Goal: Task Accomplishment & Management: Use online tool/utility

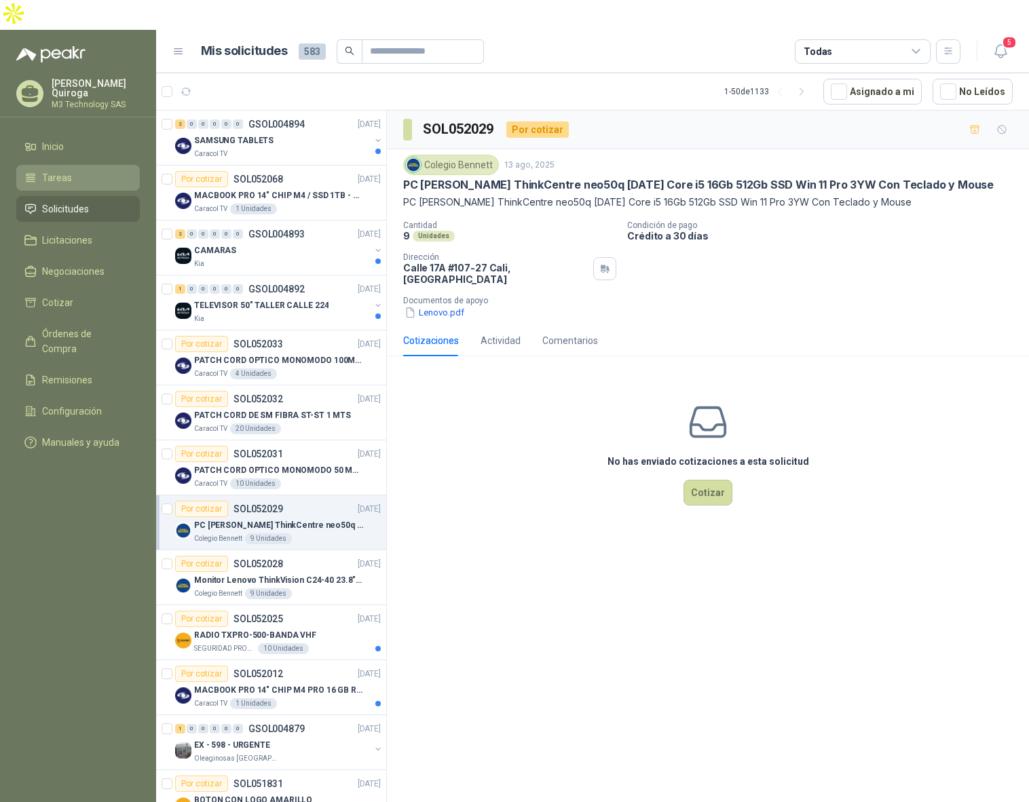
drag, startPoint x: 0, startPoint y: 0, endPoint x: 56, endPoint y: 141, distance: 151.1
click at [56, 170] on span "Tareas" at bounding box center [57, 177] width 30 height 15
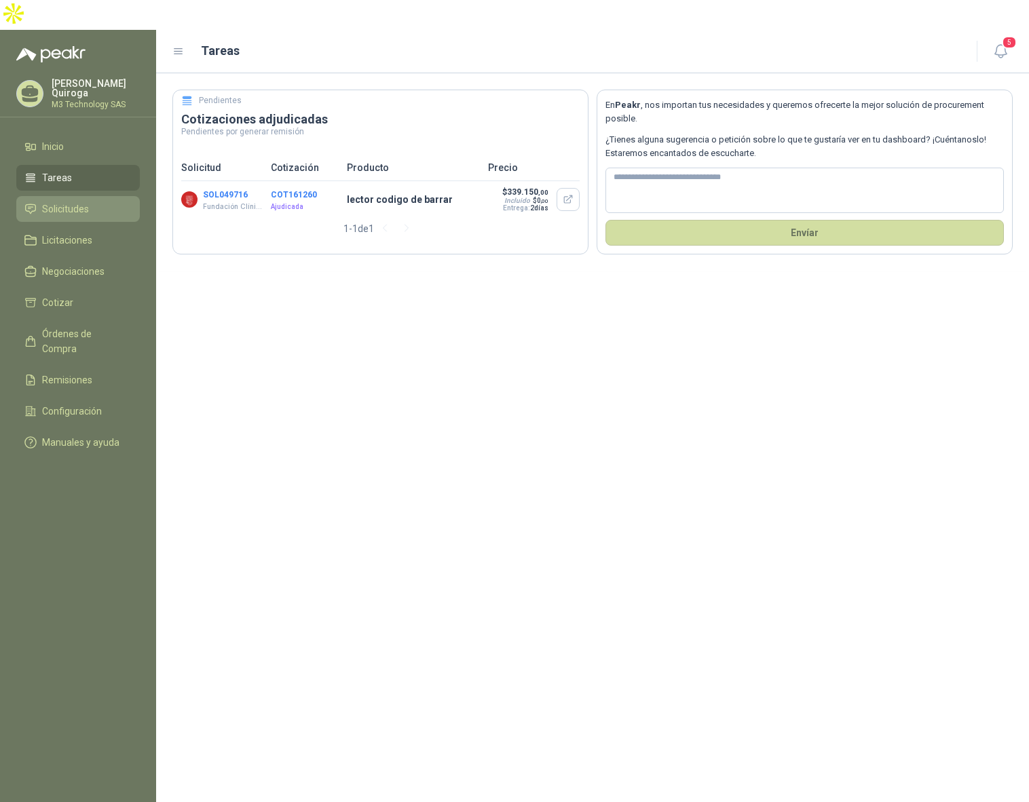
click at [75, 202] on span "Solicitudes" at bounding box center [65, 209] width 47 height 15
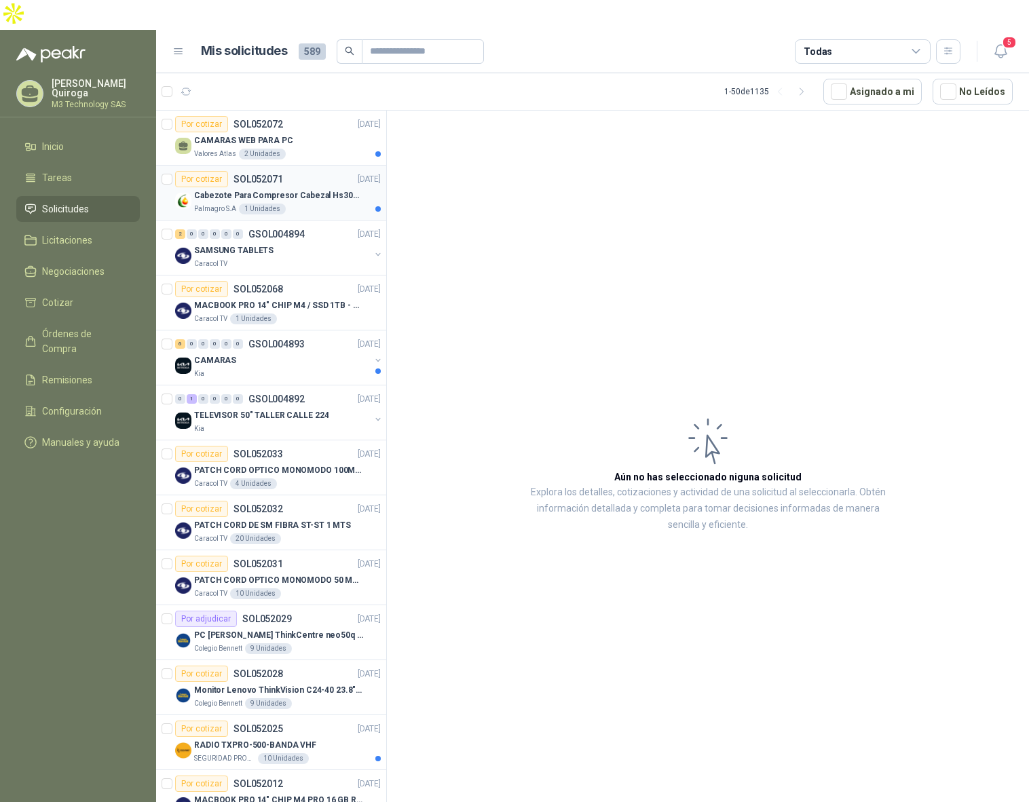
click at [304, 185] on article "Por cotizar SOL052071 [DATE] Cabezote Para Compresor Cabezal Hs3065a Nuevo Marc…" at bounding box center [271, 193] width 230 height 55
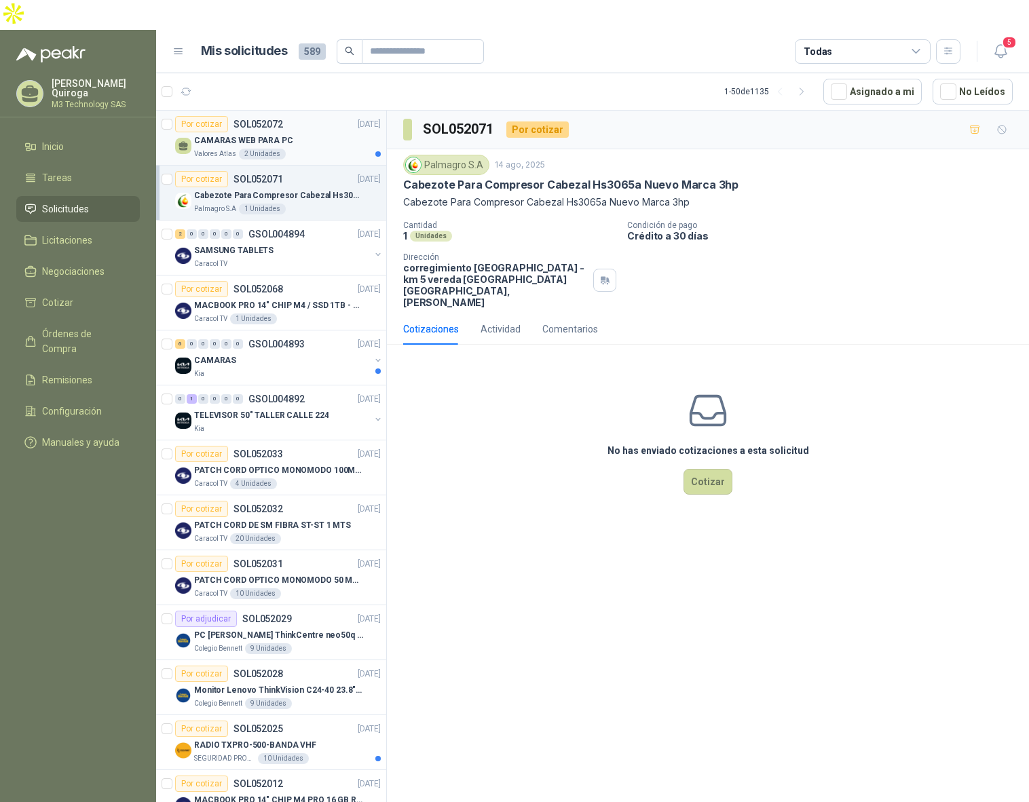
click at [331, 149] on div "Valores Atlas 2 Unidades" at bounding box center [287, 154] width 187 height 11
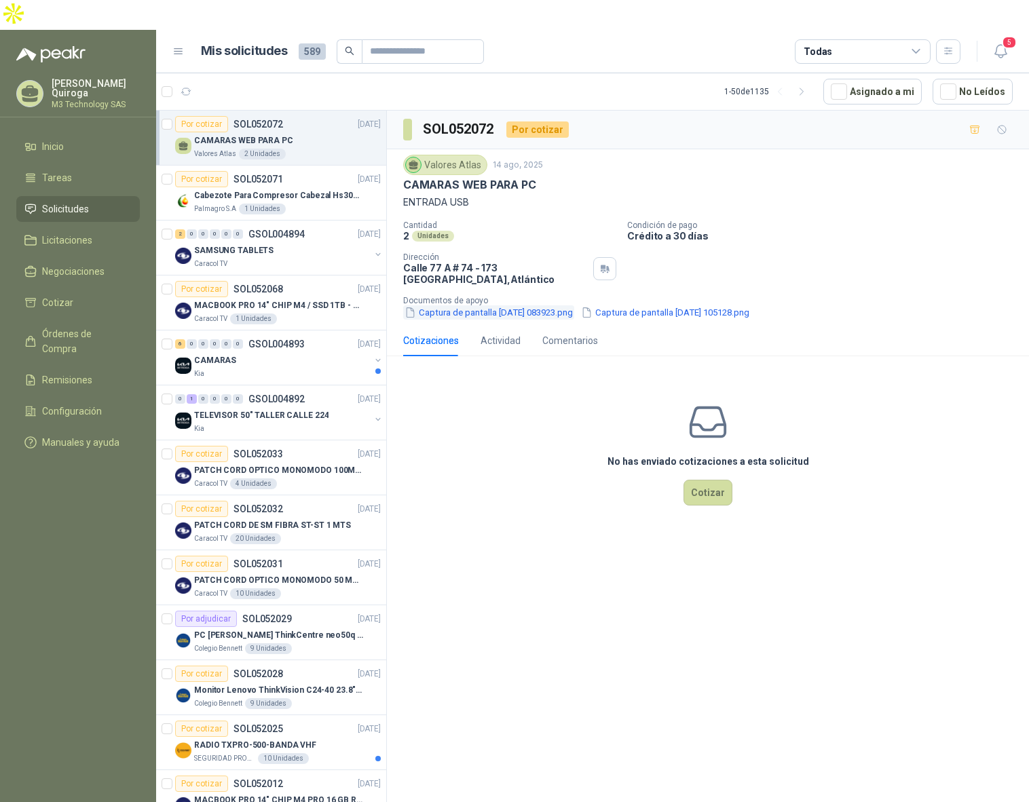
click at [434, 305] on button "Captura de pantalla [DATE] 083923.png" at bounding box center [488, 312] width 171 height 14
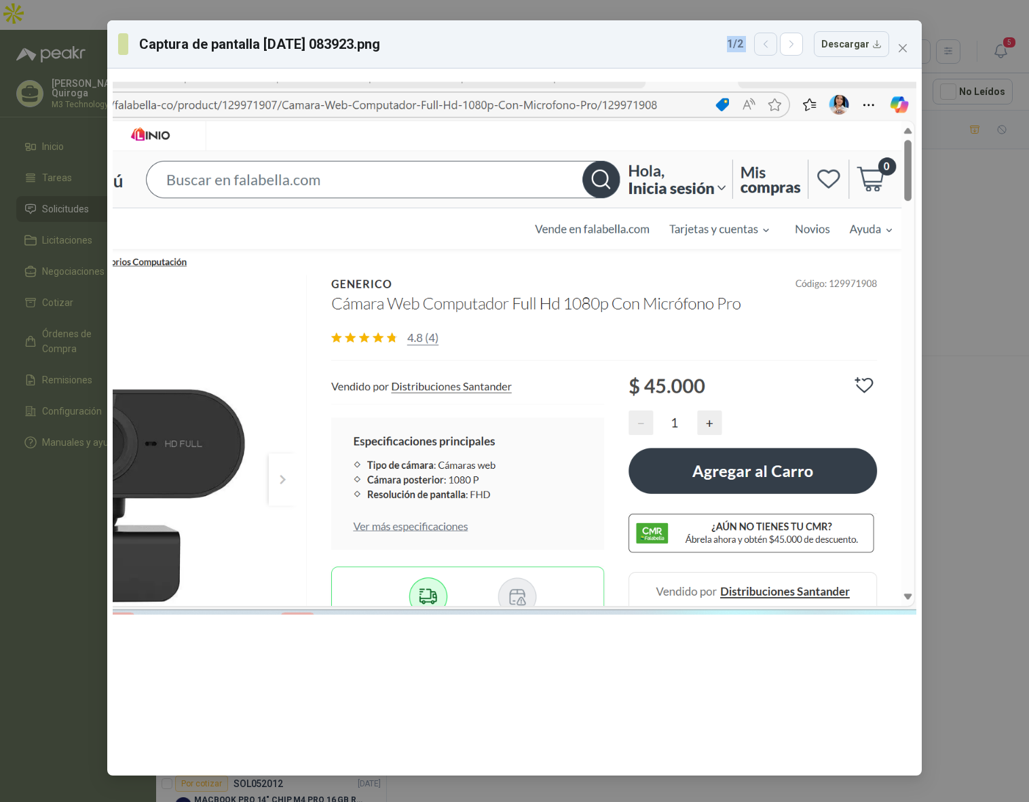
drag, startPoint x: 657, startPoint y: 64, endPoint x: 780, endPoint y: 50, distance: 123.7
click at [780, 50] on div "Captura de pantalla [DATE] 083923.png 1 / 2 Descargar" at bounding box center [514, 44] width 815 height 48
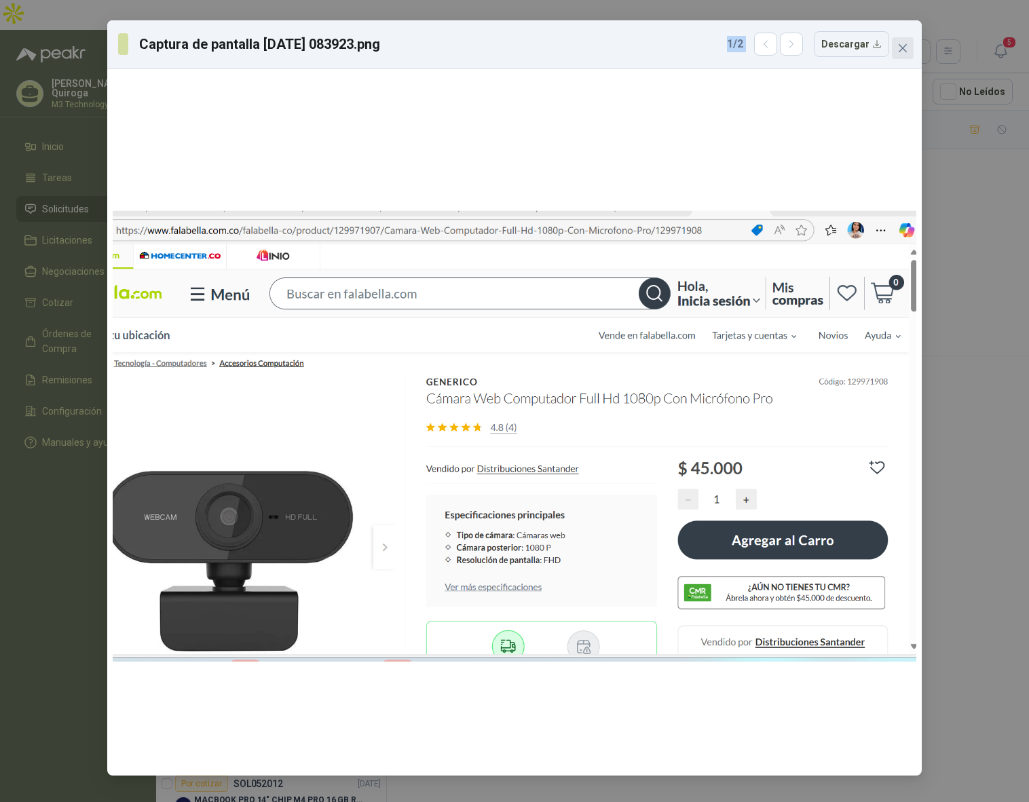
click at [901, 52] on icon "close" at bounding box center [902, 48] width 11 height 11
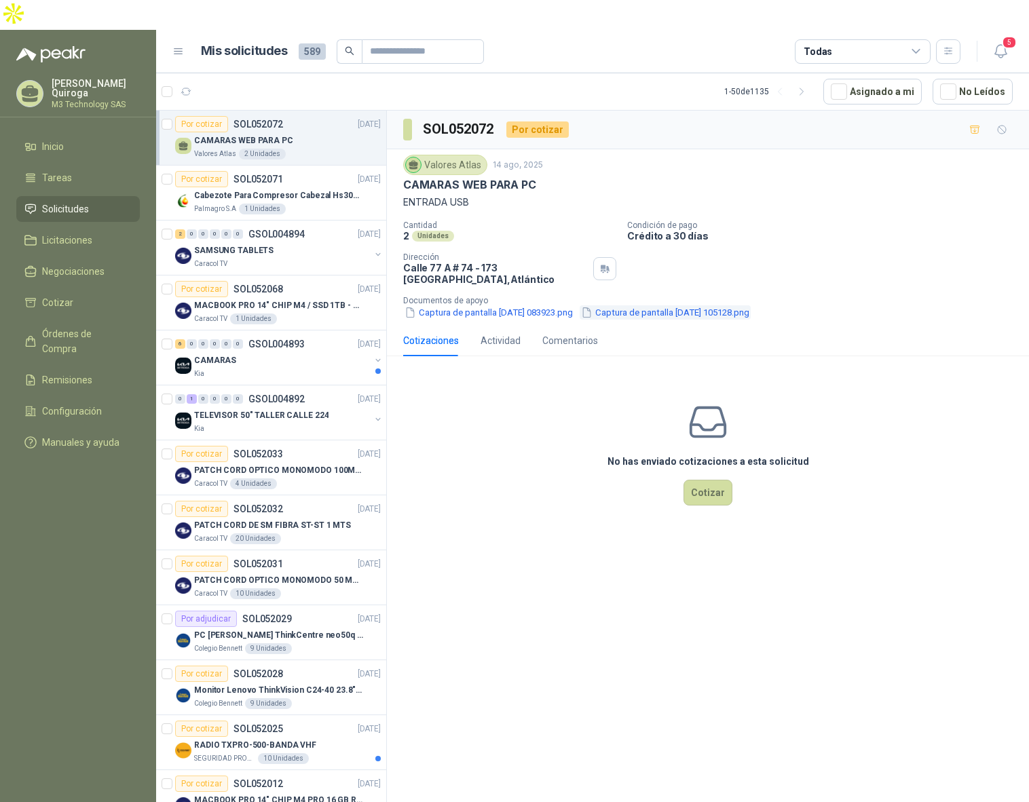
click at [740, 305] on button "Captura de pantalla [DATE] 105128.png" at bounding box center [665, 312] width 171 height 14
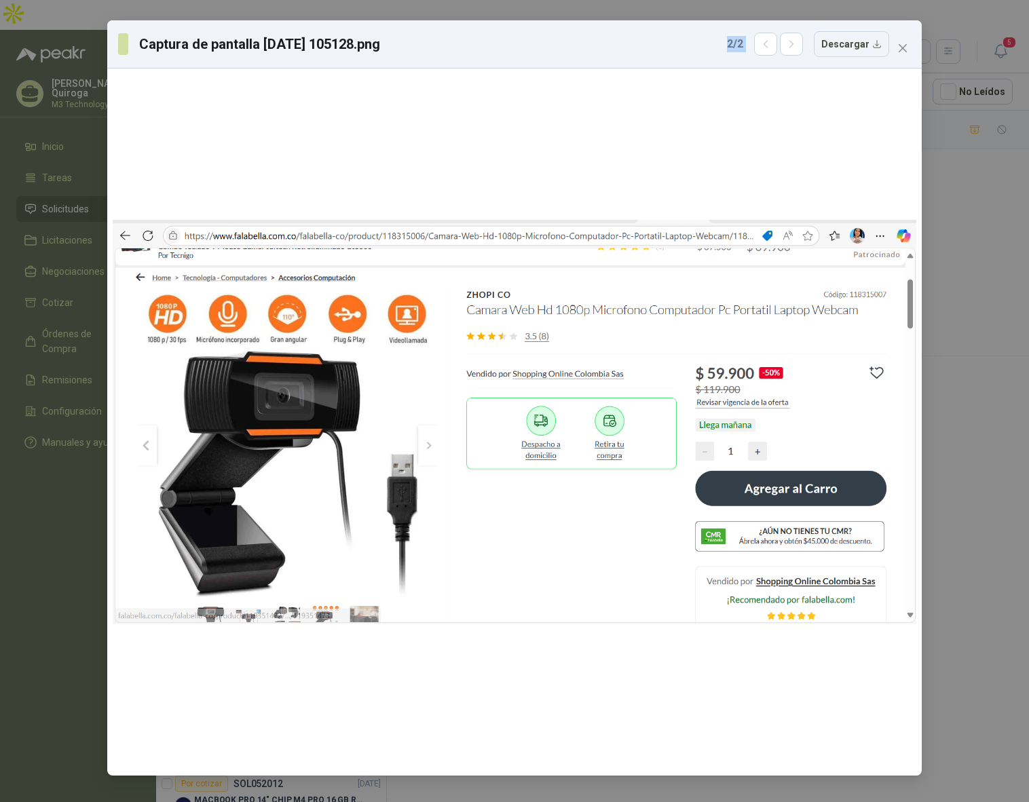
click at [897, 52] on span "Close" at bounding box center [903, 48] width 22 height 11
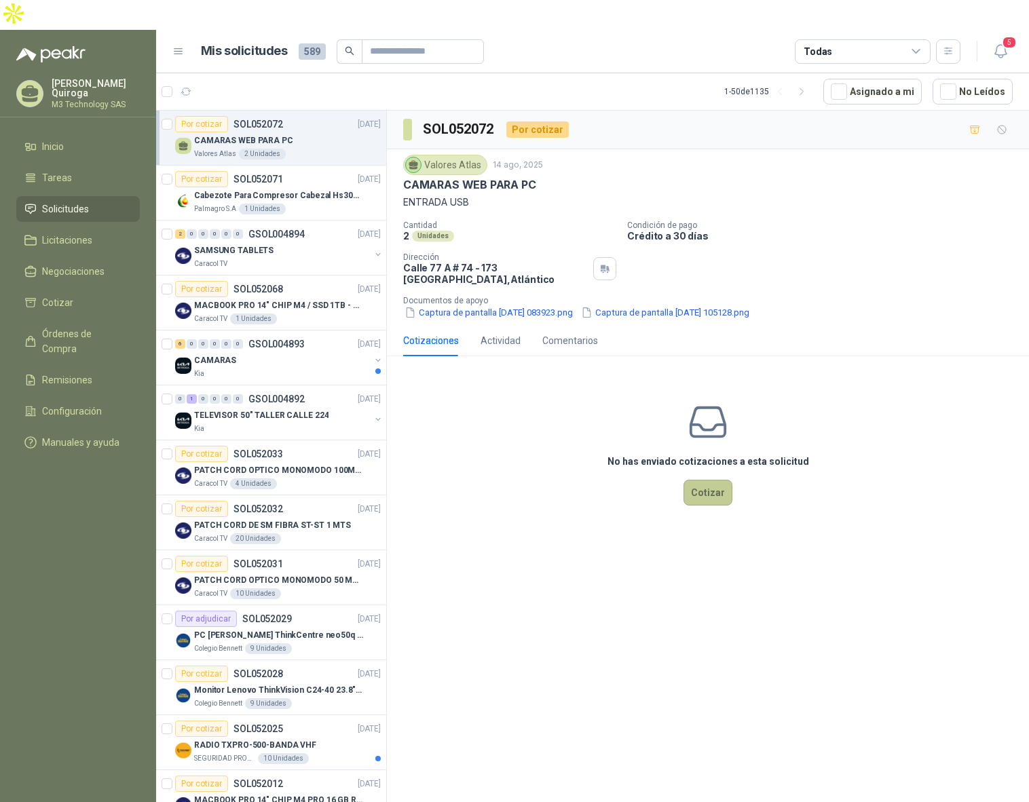
click at [723, 480] on button "Cotizar" at bounding box center [708, 493] width 49 height 26
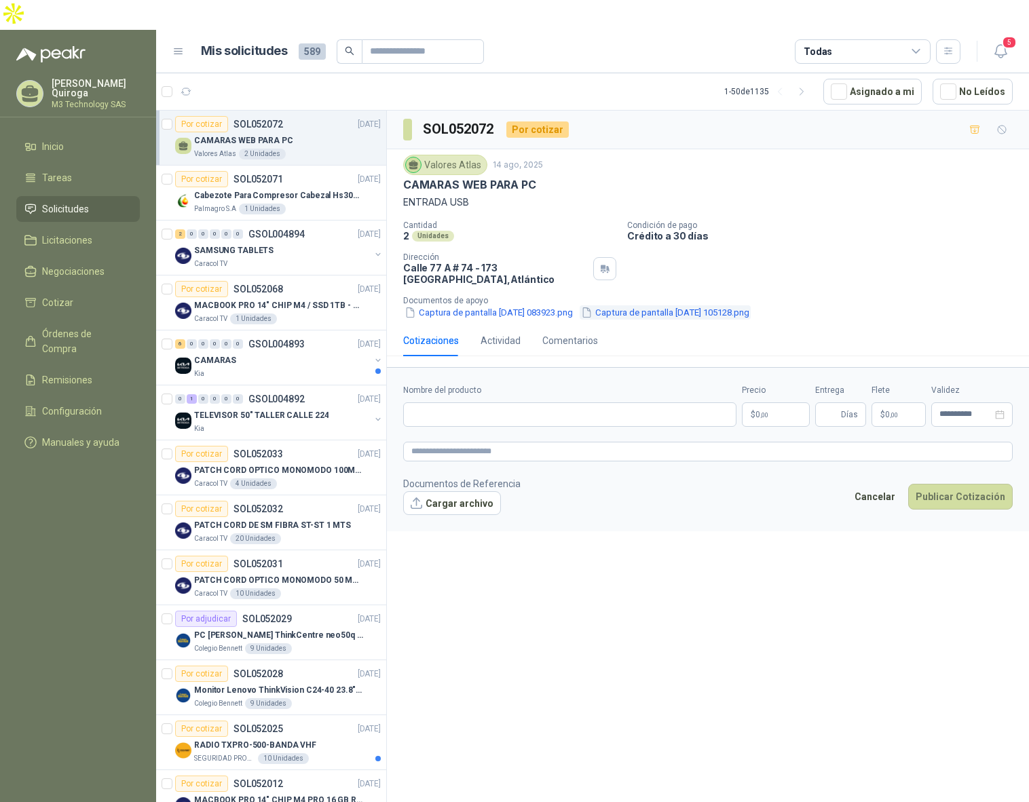
click at [686, 305] on button "Captura de pantalla [DATE] 105128.png" at bounding box center [665, 312] width 171 height 14
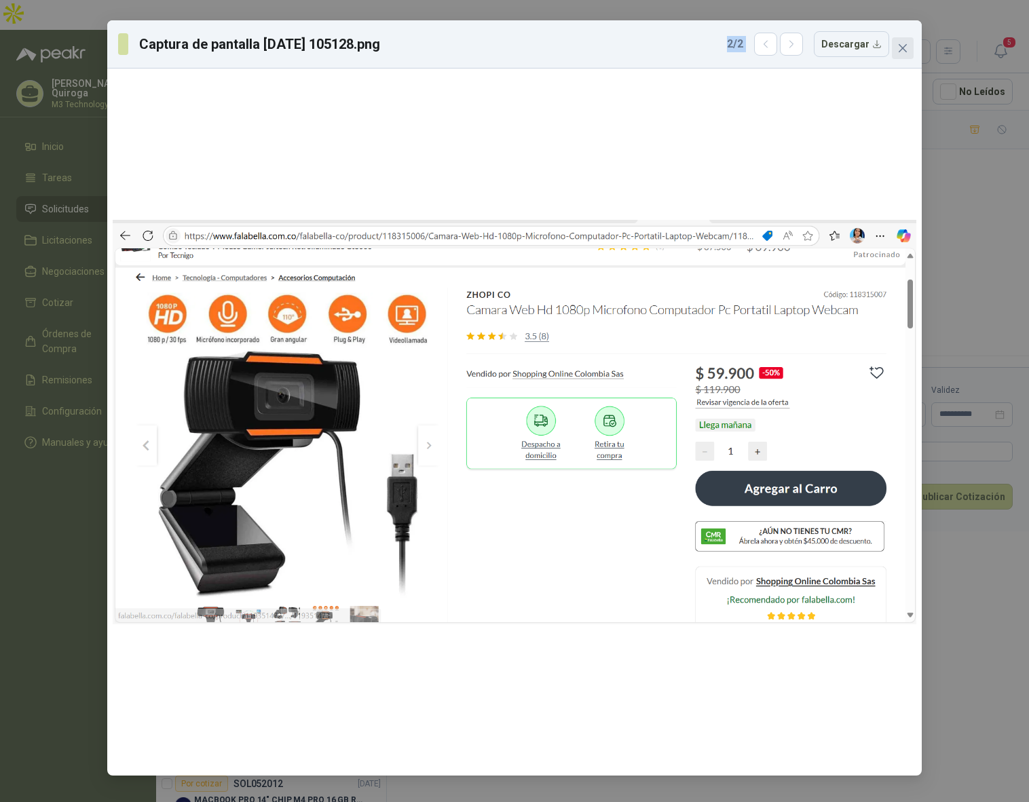
click at [904, 48] on icon "close" at bounding box center [903, 48] width 8 height 8
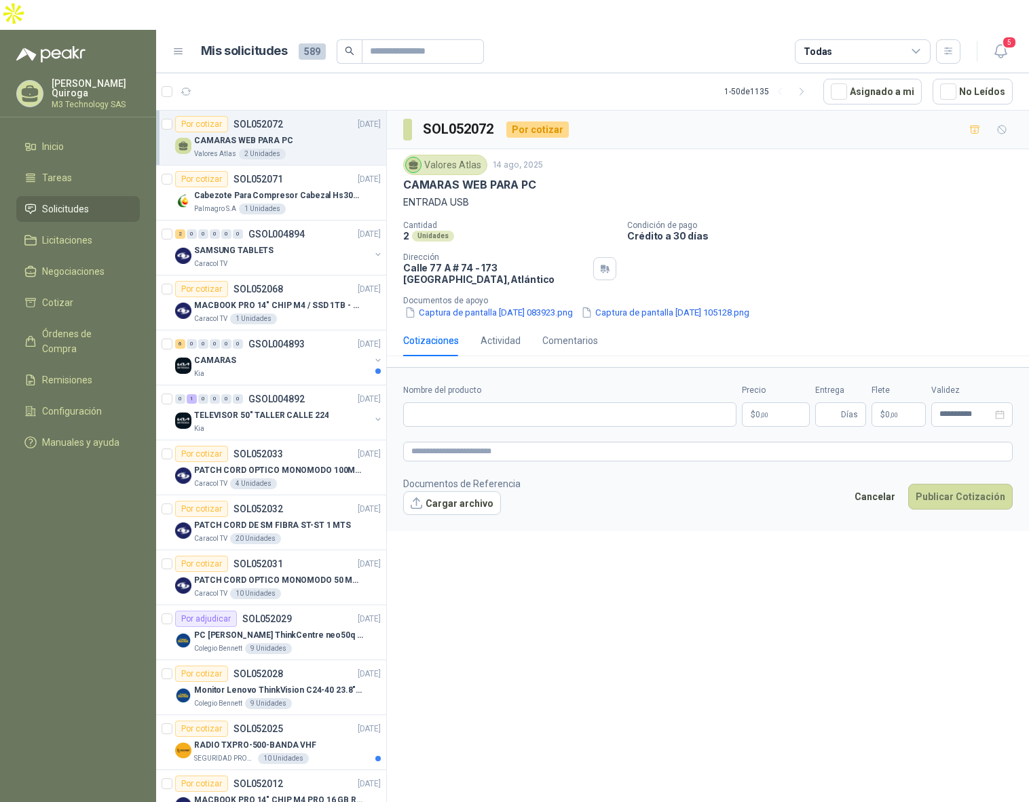
click at [534, 305] on button "Captura de pantalla [DATE] 083923.png" at bounding box center [488, 312] width 171 height 14
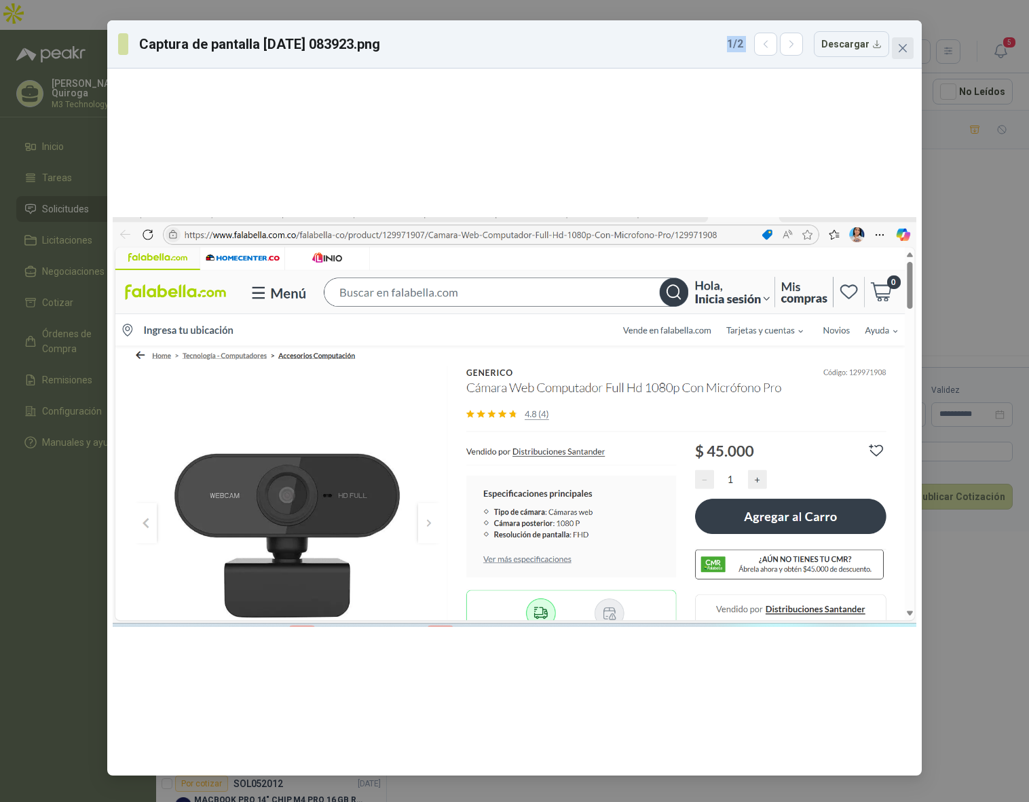
click at [900, 50] on icon "close" at bounding box center [903, 48] width 8 height 8
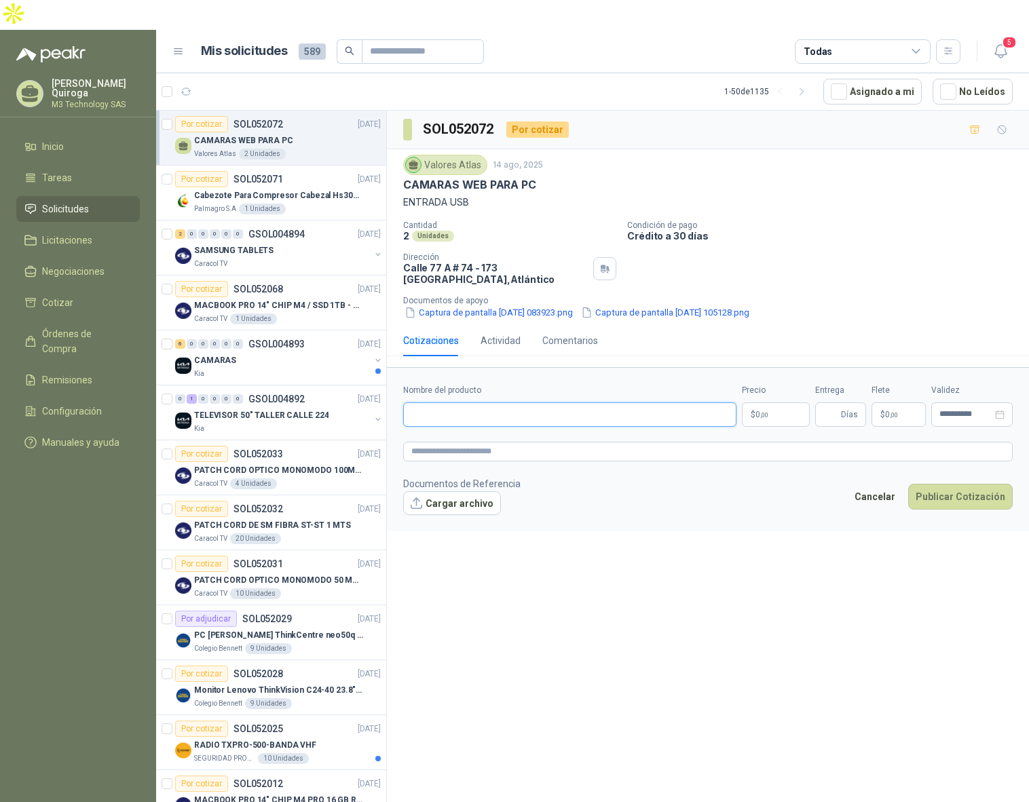
click at [454, 403] on input "Nombre del producto" at bounding box center [569, 415] width 333 height 24
paste input "**********"
type input "**********"
click at [441, 442] on textarea at bounding box center [708, 452] width 610 height 20
paste textarea "**********"
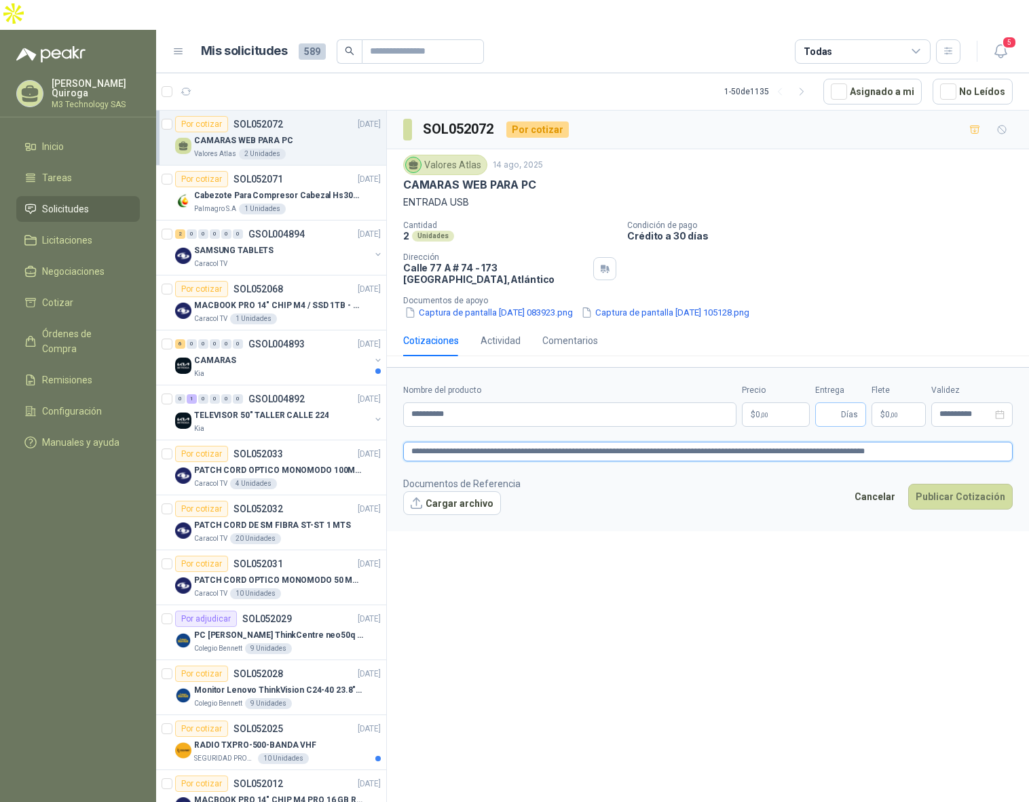
type textarea "**********"
click at [838, 403] on input "Entrega" at bounding box center [830, 414] width 15 height 23
type input "*"
click at [946, 410] on input "**********" at bounding box center [965, 414] width 53 height 9
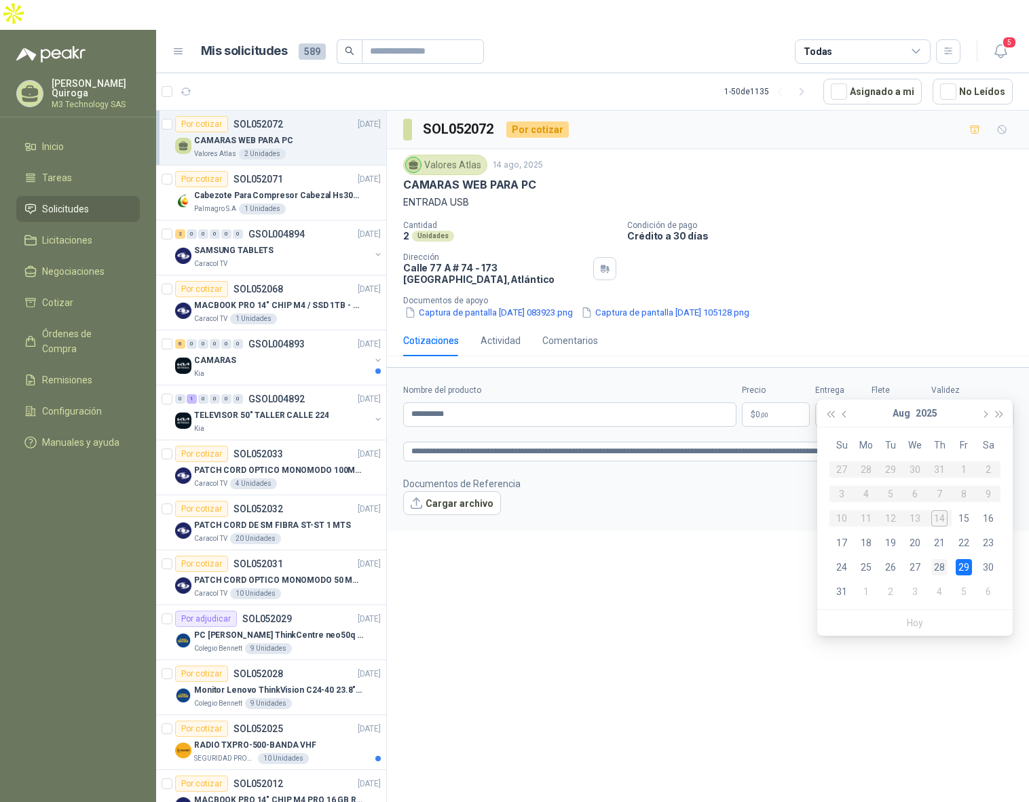
type input "**********"
click at [938, 568] on div "28" at bounding box center [939, 567] width 16 height 16
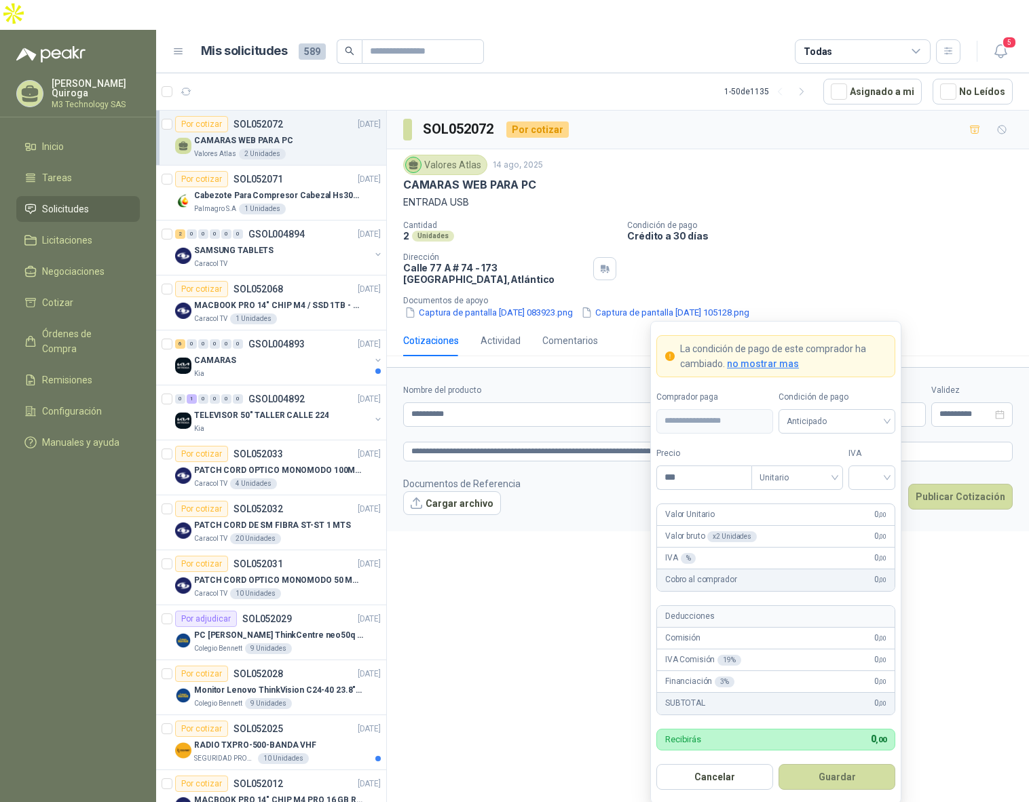
click at [774, 384] on body "[PERSON_NAME] M3 Technology SAS Inicio Tareas Solicitudes Licitaciones Negociac…" at bounding box center [514, 416] width 1029 height 832
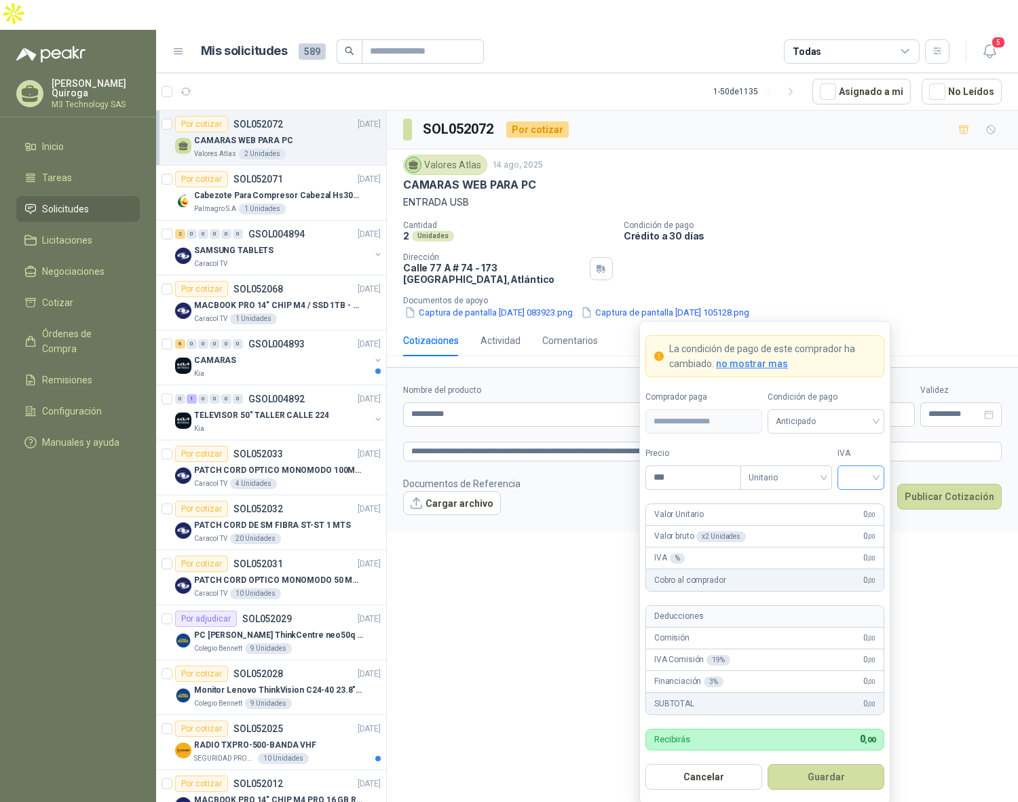
click at [882, 477] on div at bounding box center [861, 478] width 47 height 24
click at [851, 508] on div "19%" at bounding box center [860, 506] width 25 height 15
click at [876, 423] on span "Anticipado" at bounding box center [826, 421] width 100 height 20
click at [819, 469] on div "Crédito a 30 días" at bounding box center [826, 471] width 95 height 15
click at [819, 470] on div "Tipo Unitario" at bounding box center [787, 468] width 92 height 43
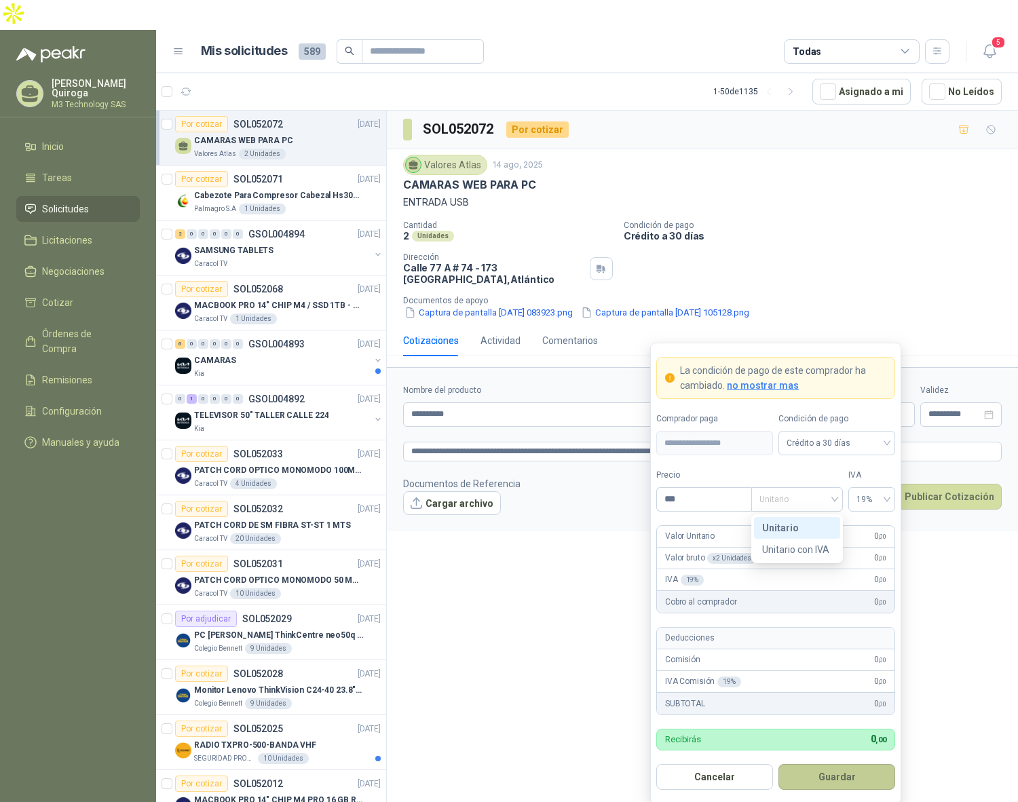
click at [874, 780] on button "Guardar" at bounding box center [837, 777] width 117 height 26
type input "*********"
click at [831, 774] on button "Guardar" at bounding box center [837, 777] width 117 height 26
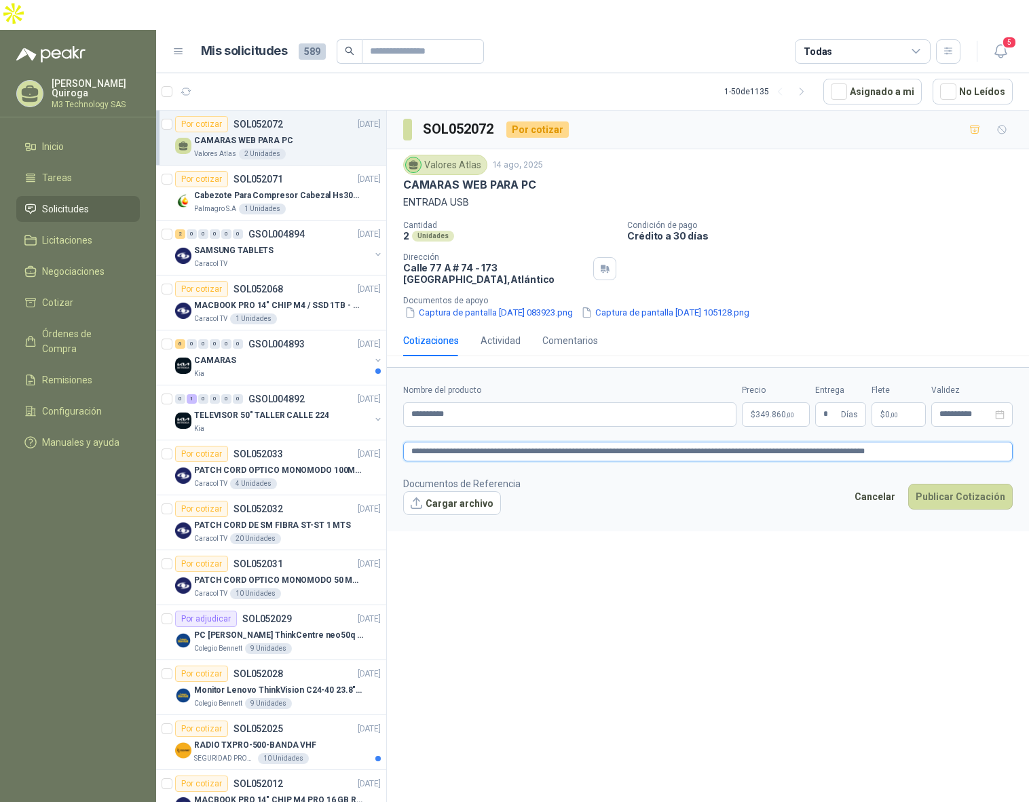
click at [918, 442] on textarea "**********" at bounding box center [708, 452] width 610 height 20
click at [856, 538] on div "**********" at bounding box center [708, 474] width 642 height 726
click at [467, 403] on input "**********" at bounding box center [569, 415] width 333 height 24
type input "**********"
click at [926, 442] on textarea "**********" at bounding box center [708, 452] width 610 height 20
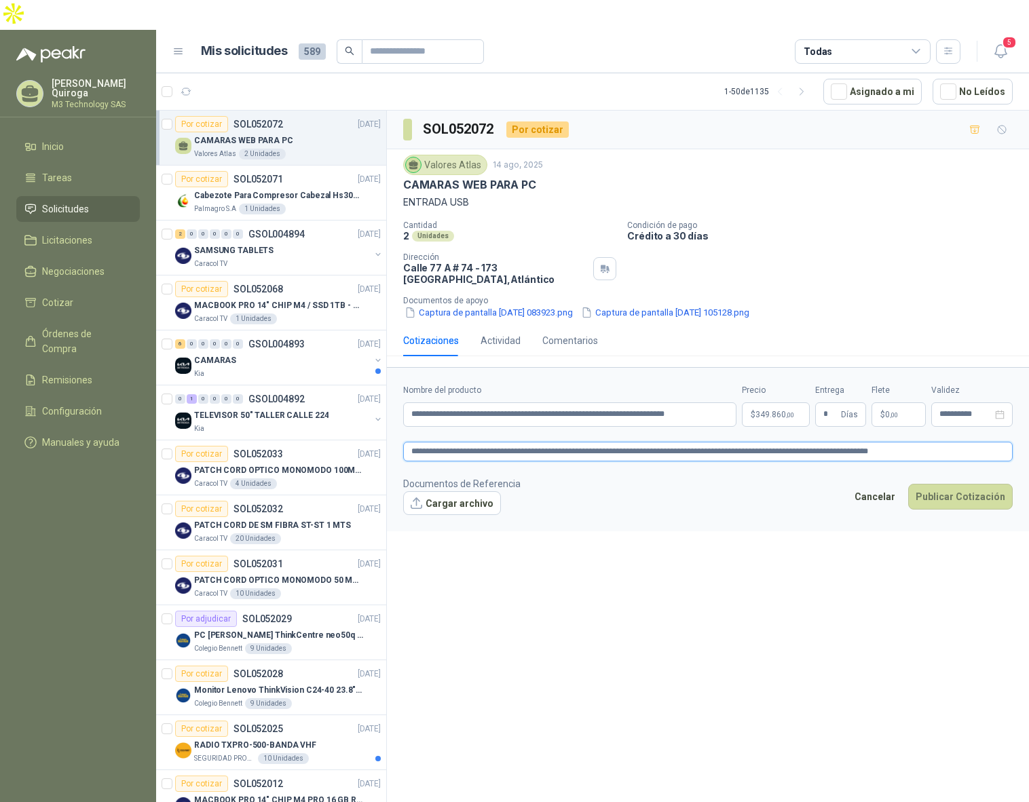
type textarea "**********"
click at [796, 388] on body "[PERSON_NAME] M3 Technology SAS Inicio Tareas Solicitudes Licitaciones Negociac…" at bounding box center [514, 416] width 1029 height 832
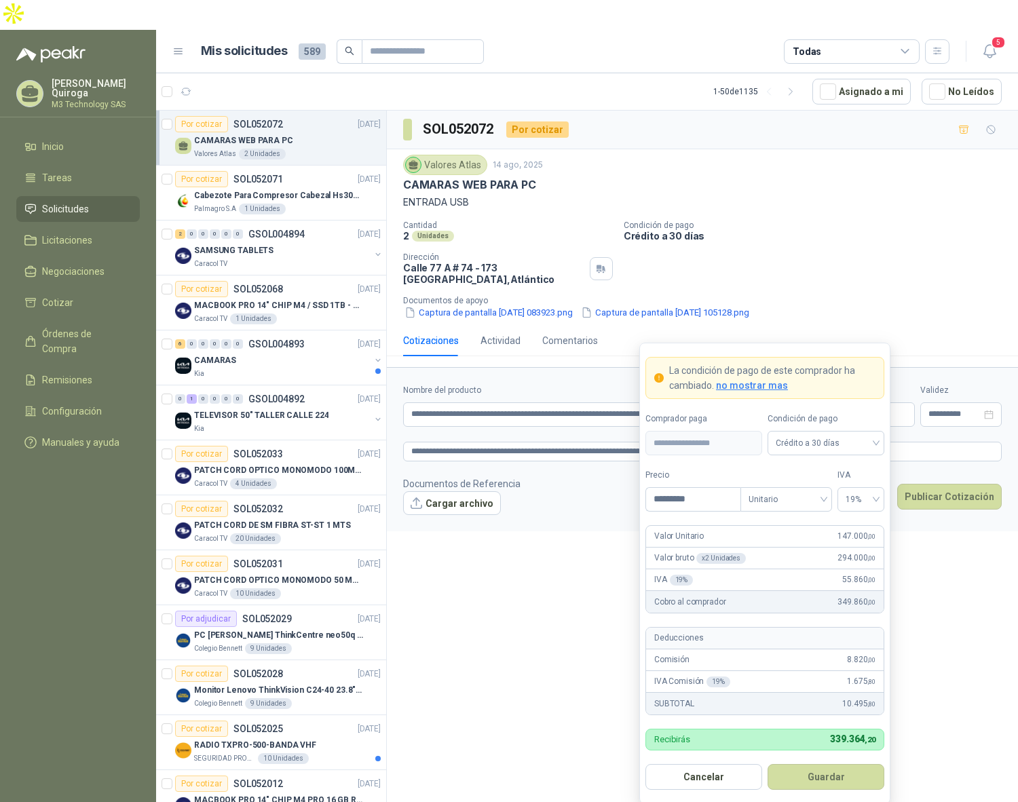
click at [752, 386] on span "no mostrar mas" at bounding box center [752, 385] width 72 height 11
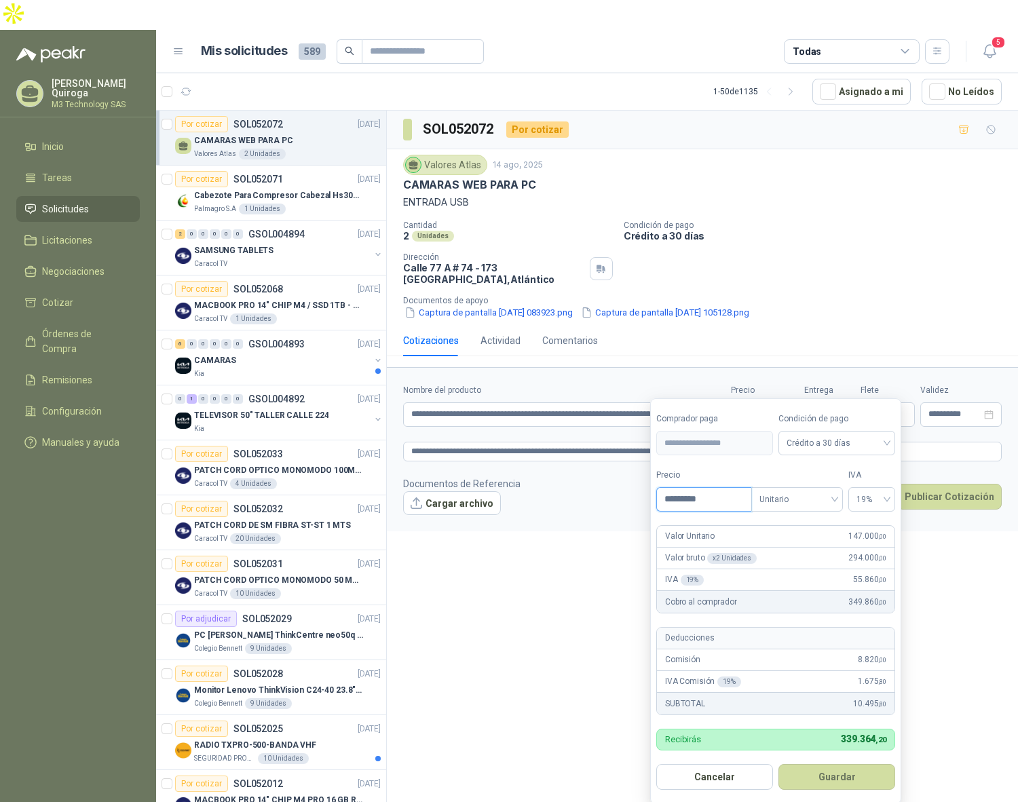
click at [708, 499] on input "*********" at bounding box center [704, 499] width 94 height 23
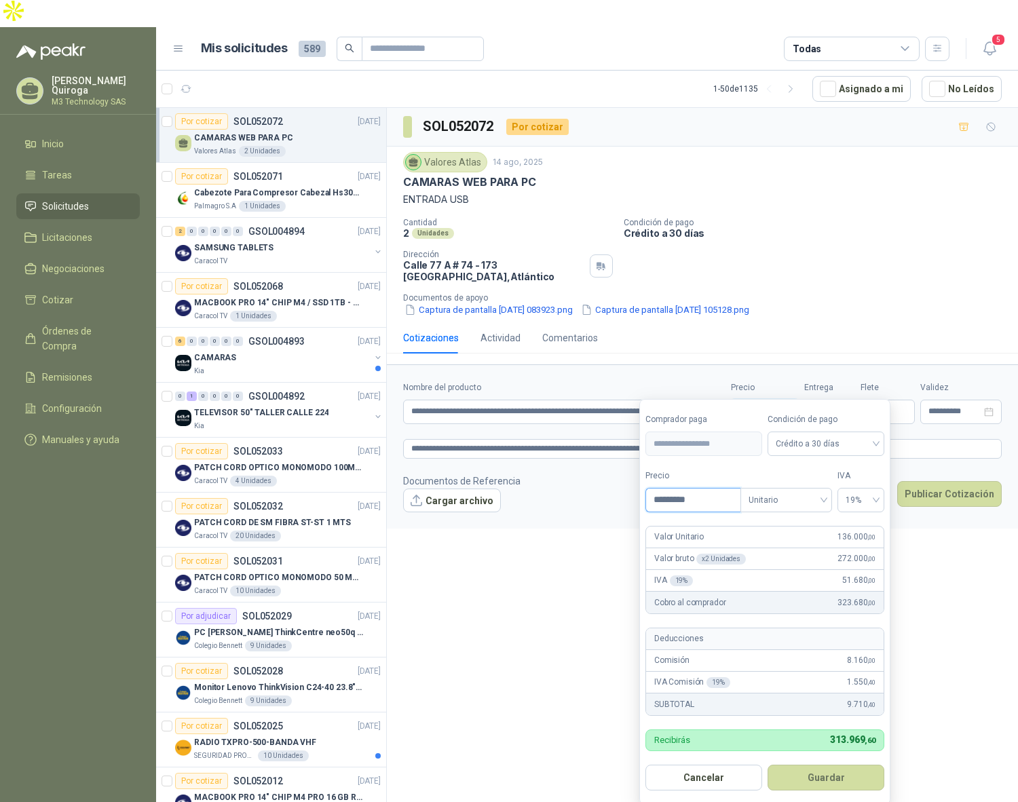
scroll to position [3, 0]
type input "*********"
click at [834, 778] on button "Guardar" at bounding box center [826, 777] width 117 height 26
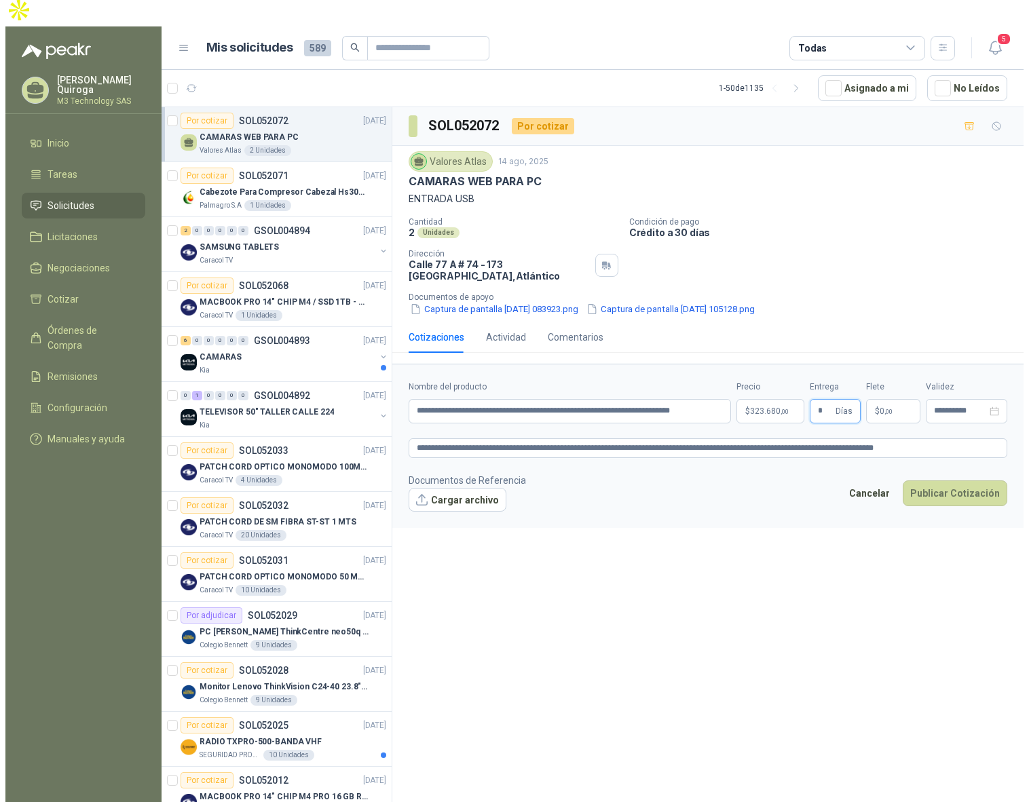
scroll to position [0, 0]
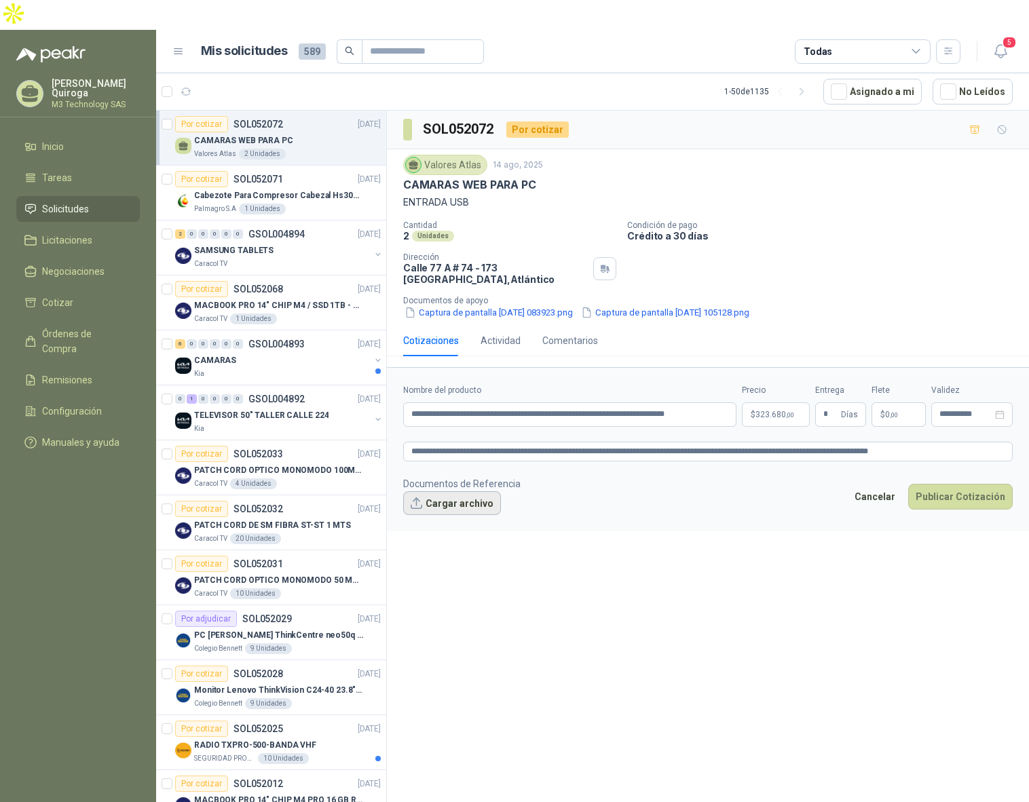
click at [466, 491] on button "Cargar archivo" at bounding box center [452, 503] width 98 height 24
click at [431, 519] on link "camara logitech.pdf" at bounding box center [460, 525] width 90 height 13
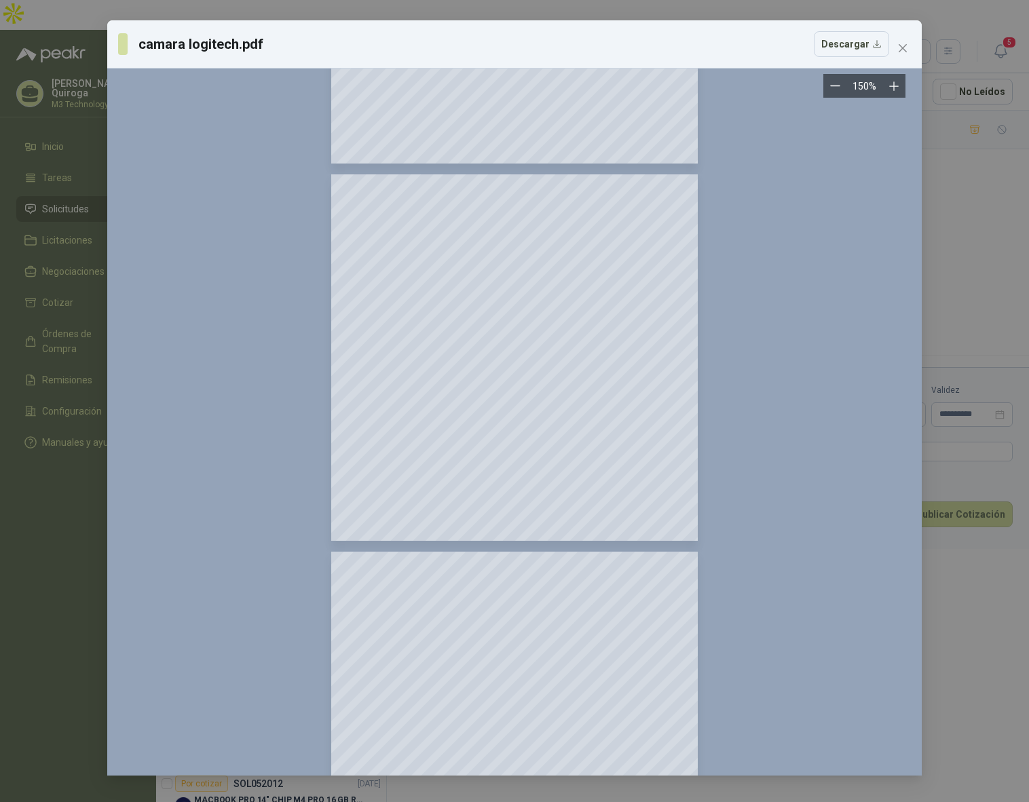
scroll to position [2172, 0]
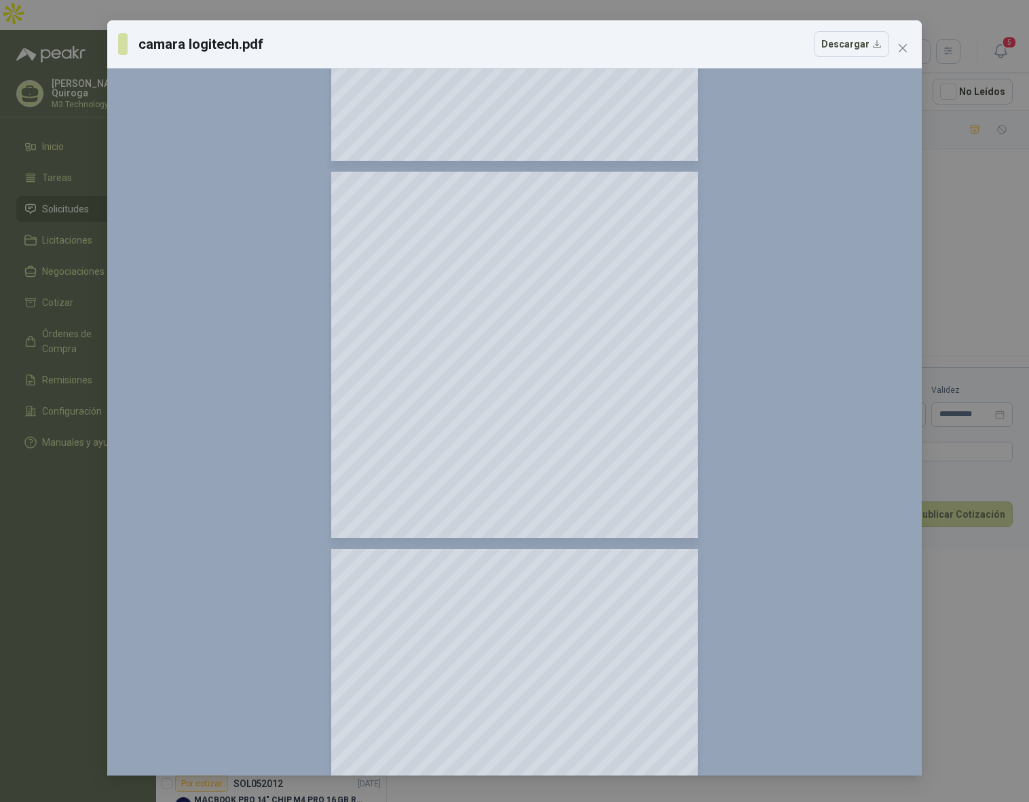
click at [904, 48] on icon "close" at bounding box center [902, 48] width 11 height 11
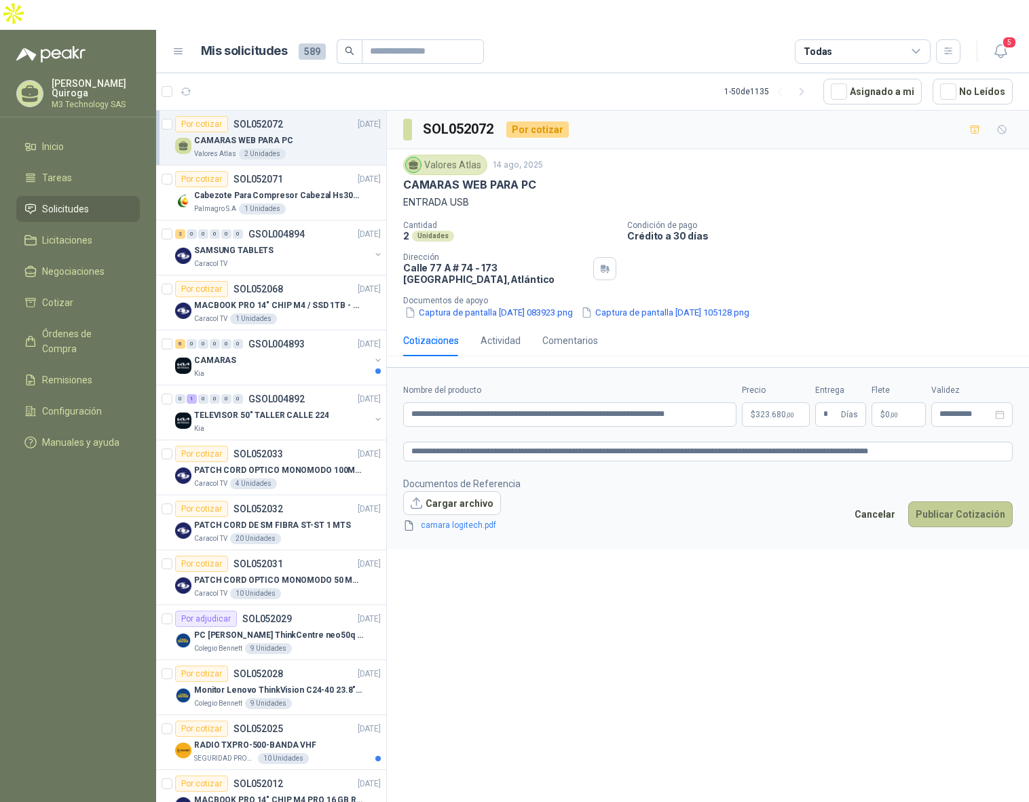
click at [960, 502] on button "Publicar Cotización" at bounding box center [960, 515] width 105 height 26
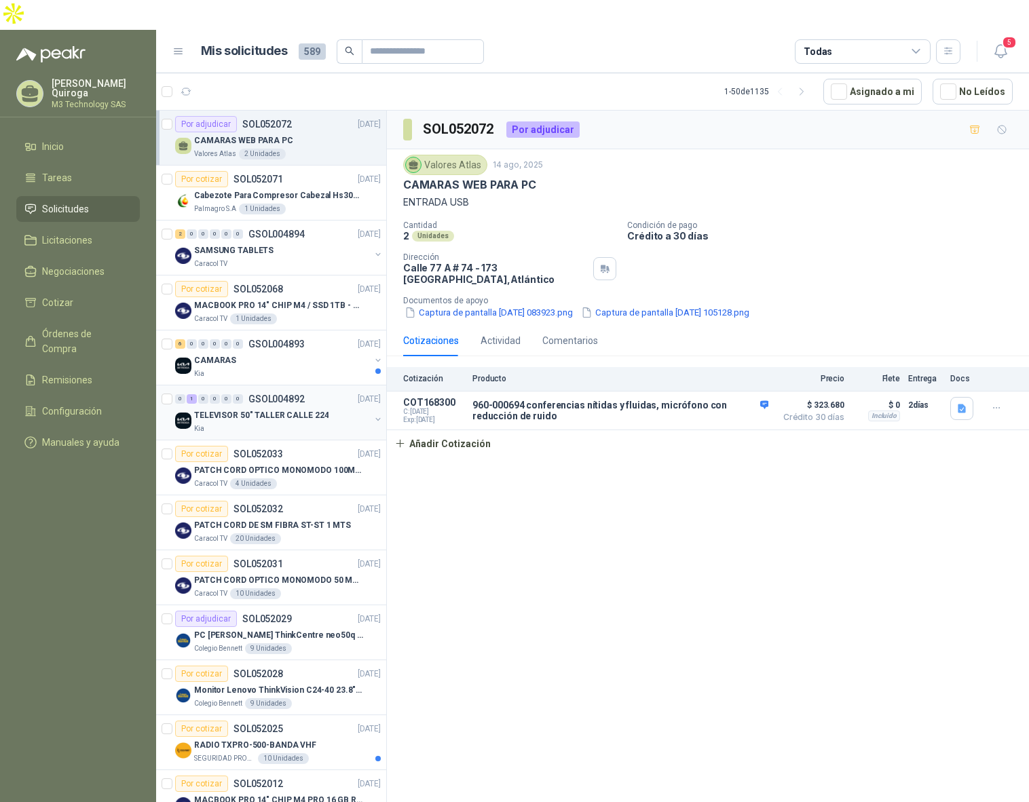
click at [334, 407] on div "TELEVISOR 50" TALLER CALLE 224" at bounding box center [282, 415] width 176 height 16
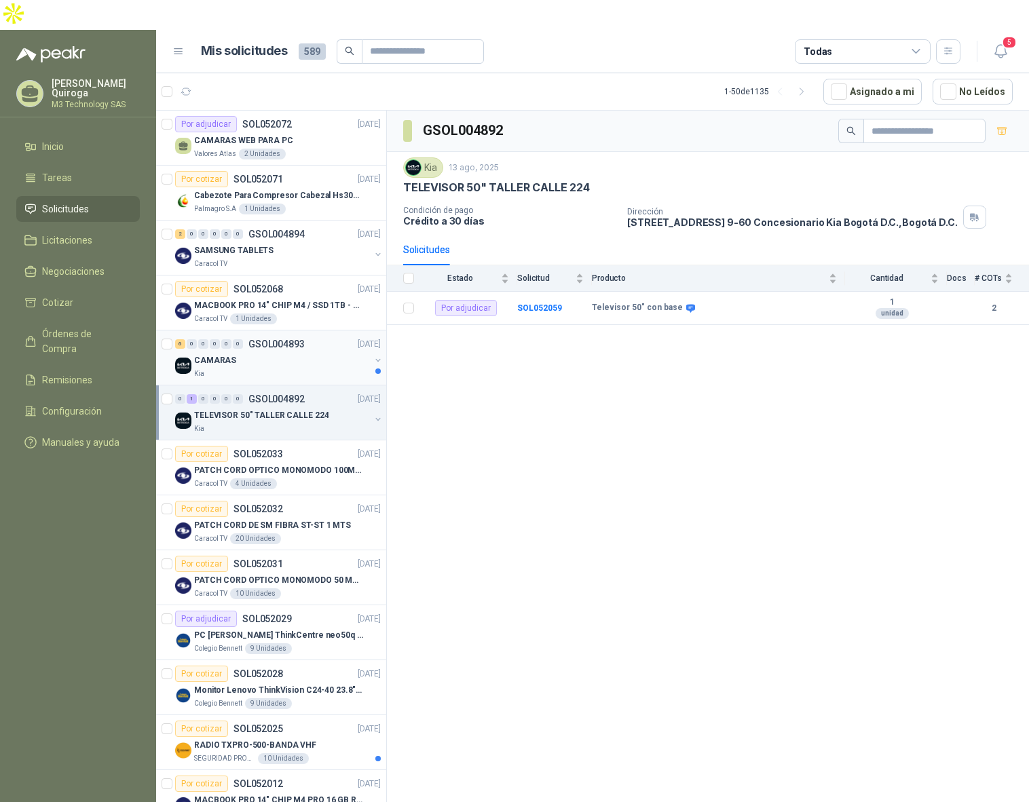
click at [279, 352] on div "CAMARAS" at bounding box center [282, 360] width 176 height 16
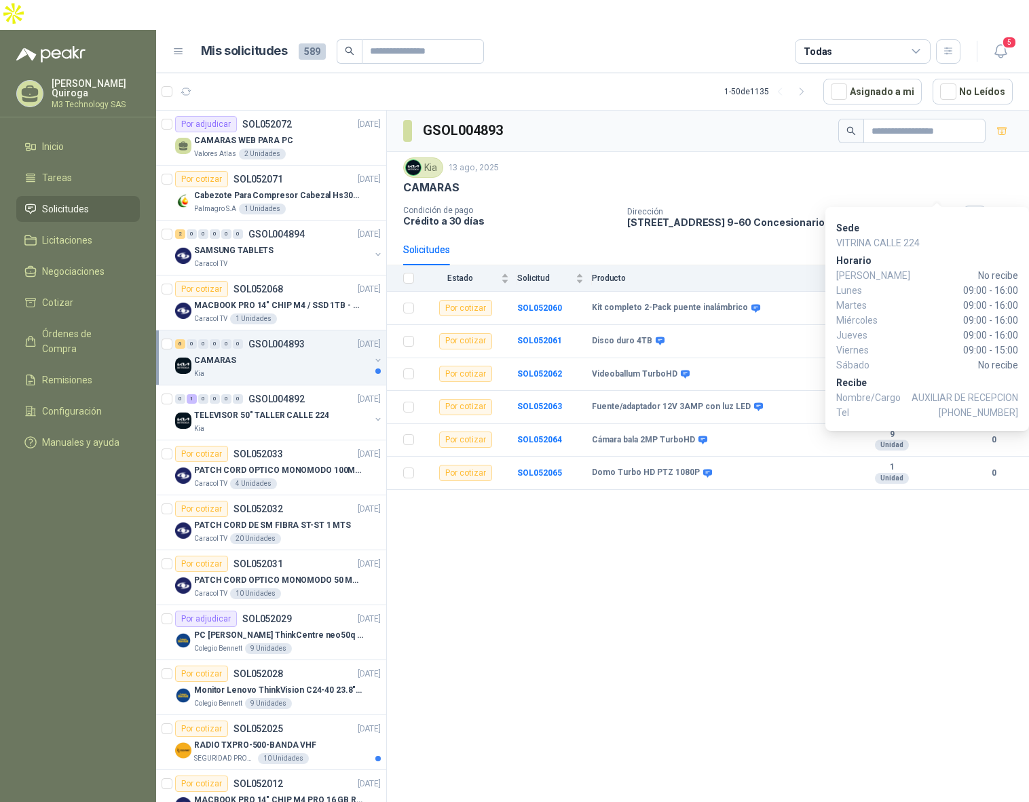
click at [963, 206] on button "button" at bounding box center [974, 217] width 23 height 23
click at [972, 220] on icon "button" at bounding box center [972, 220] width 1 height 1
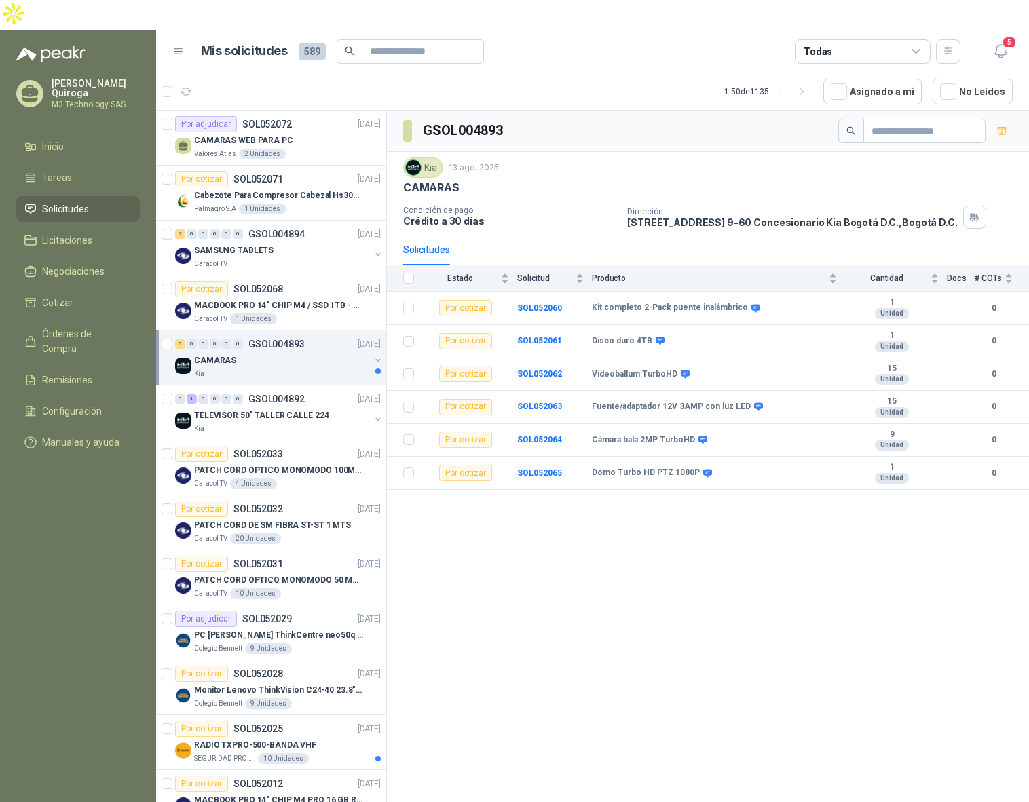
click at [819, 525] on div "GSOL004893 Kia [DATE] CAMARAS Condición de pago Crédito a 30 días Dirección [ST…" at bounding box center [708, 474] width 642 height 726
drag, startPoint x: 587, startPoint y: 341, endPoint x: 680, endPoint y: 339, distance: 93.0
click at [680, 358] on tr "Por cotizar SOL052062 Videoballum TurboHD 15 Unidad 0" at bounding box center [708, 374] width 642 height 33
copy tr "Videoballum TurboHD"
drag, startPoint x: 589, startPoint y: 411, endPoint x: 696, endPoint y: 412, distance: 106.6
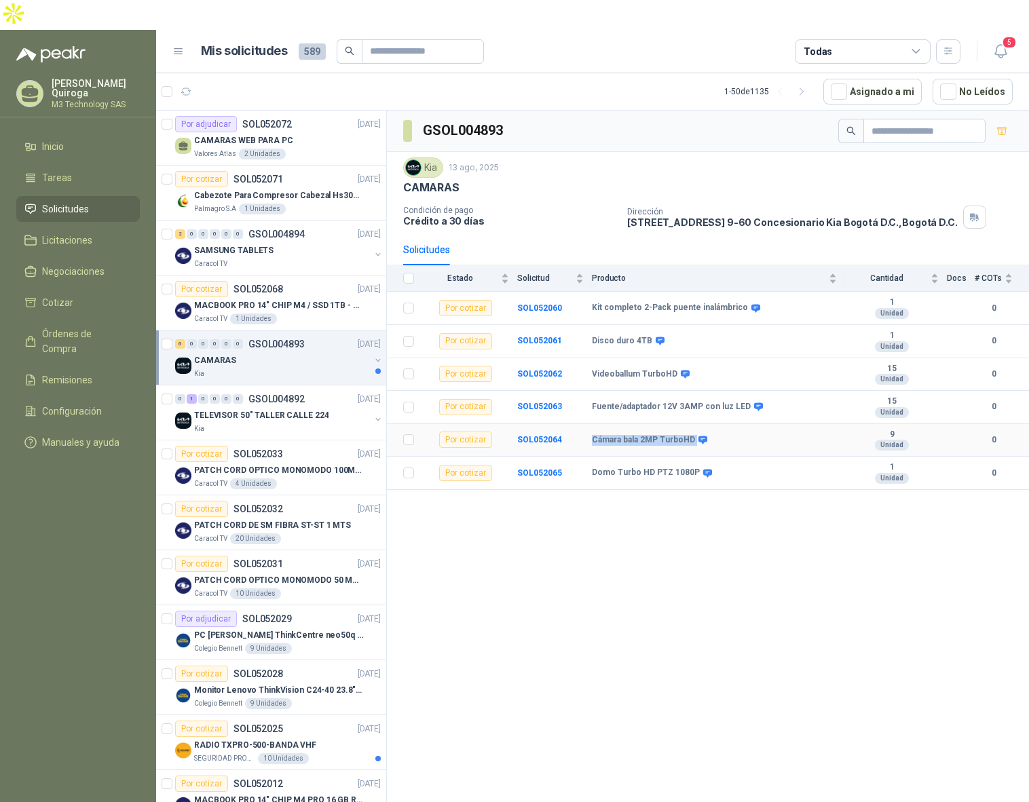
click at [696, 424] on tr "Por cotizar SOL052064 Cámara bala 2MP TurboHD 9 Unidad 0" at bounding box center [708, 440] width 642 height 33
copy tr "Cámara bala 2MP TurboHD"
click at [328, 424] on div "Kia" at bounding box center [282, 429] width 176 height 11
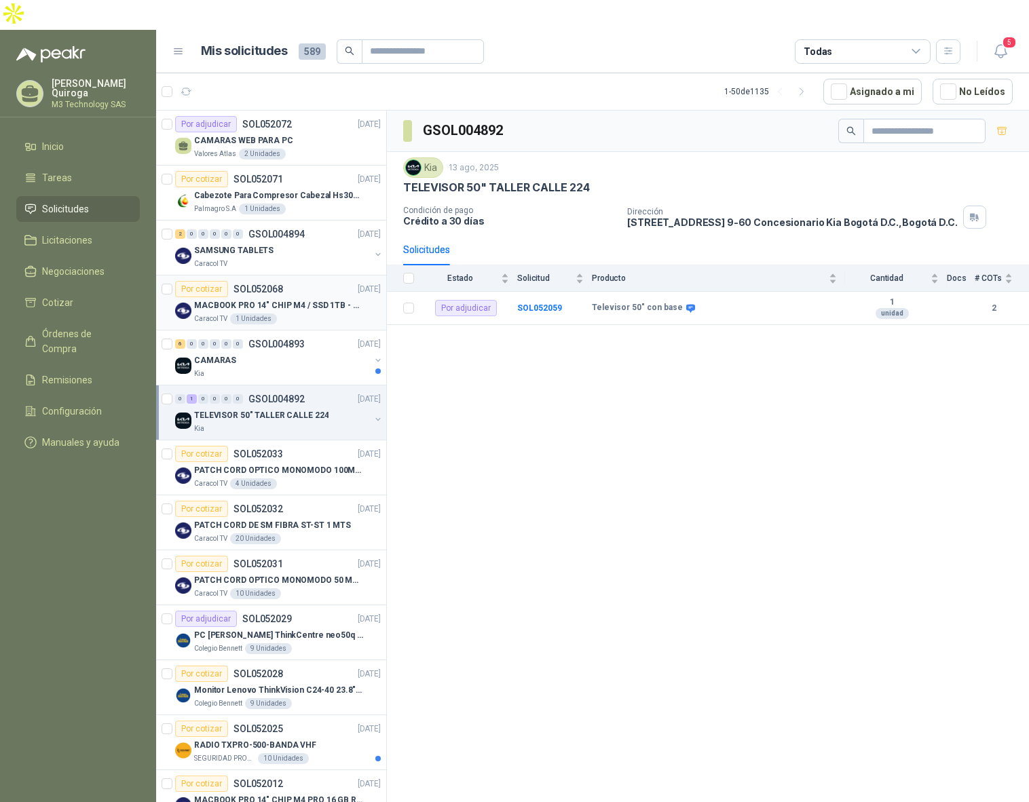
click at [305, 281] on div "Por cotizar SOL052068 [DATE]" at bounding box center [278, 289] width 206 height 16
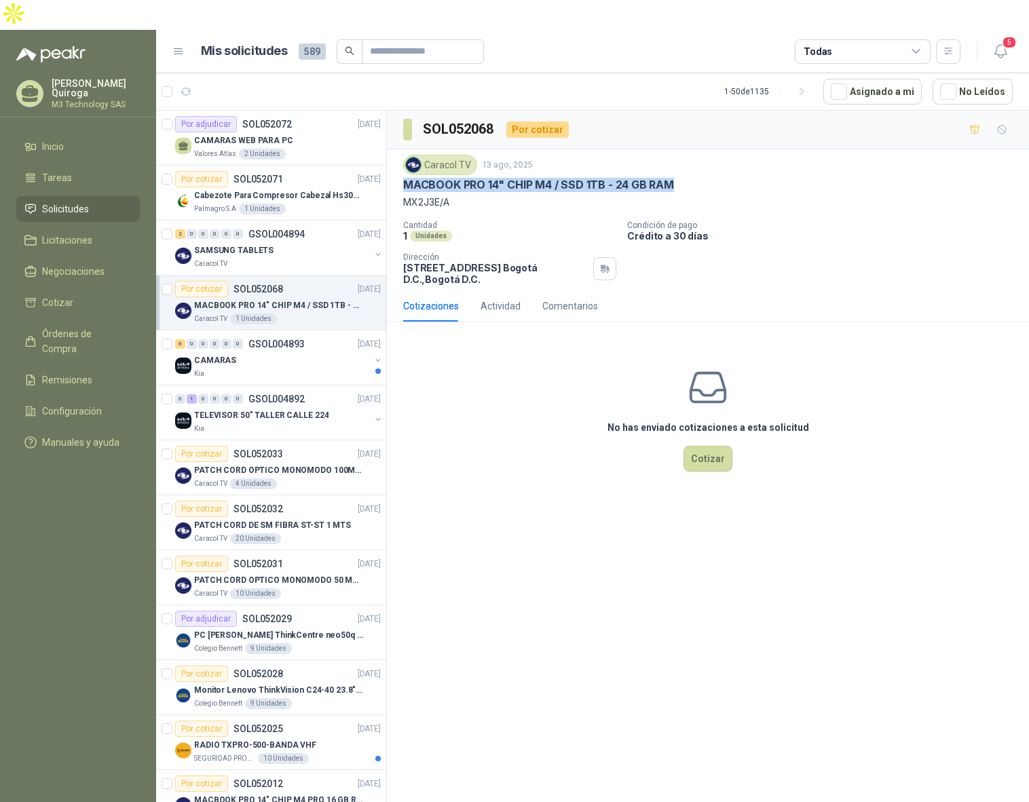
drag, startPoint x: 401, startPoint y: 151, endPoint x: 700, endPoint y: 158, distance: 298.7
click at [700, 158] on div "Caracol TV [DATE] MACBOOK PRO 14" CHIP M4 / SSD 1TB - 24 GB RAM MX2J3E/A Cantid…" at bounding box center [708, 219] width 642 height 141
copy p "MACBOOK PRO 14" CHIP M4 / SSD 1TB - 24 GB RAM"
click at [700, 446] on button "Cotizar" at bounding box center [708, 459] width 49 height 26
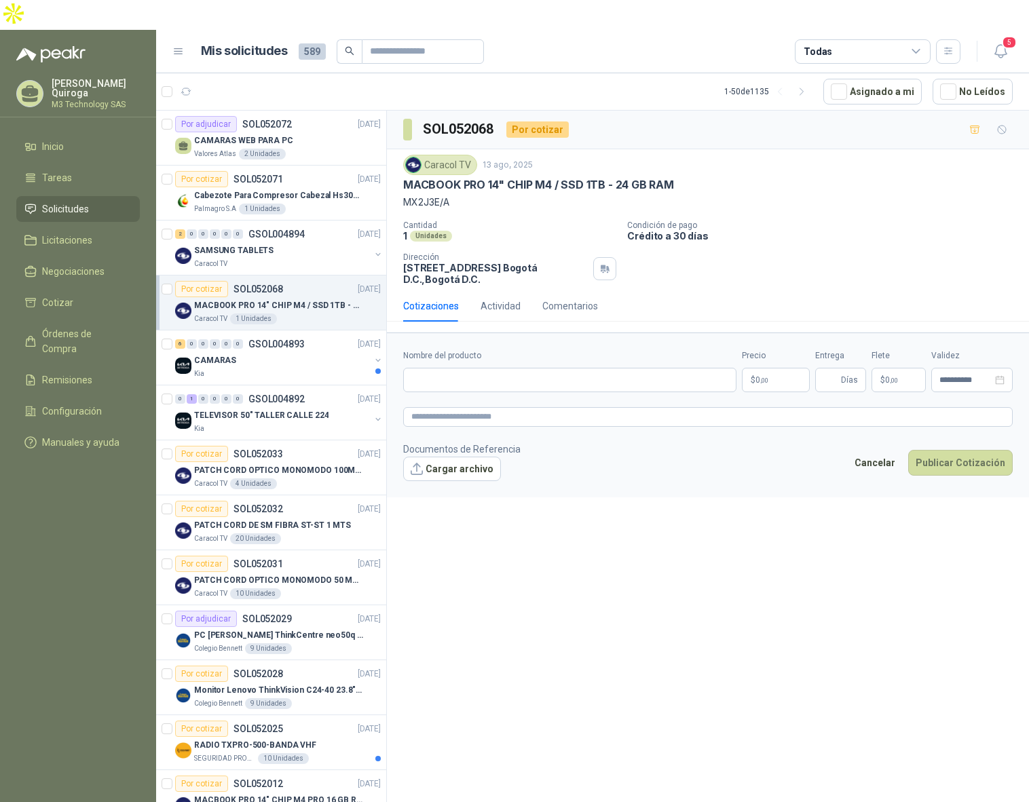
click at [733, 155] on div "Caracol TV [DATE]" at bounding box center [708, 165] width 610 height 20
drag, startPoint x: 403, startPoint y: 153, endPoint x: 683, endPoint y: 153, distance: 279.7
click at [683, 178] on div "MACBOOK PRO 14" CHIP M4 / SSD 1TB - 24 GB RAM" at bounding box center [708, 185] width 610 height 14
copy p "MACBOOK PRO 14" CHIP M4 / SSD 1TB - 24 GB RAM"
click at [580, 333] on form "**********" at bounding box center [708, 415] width 642 height 164
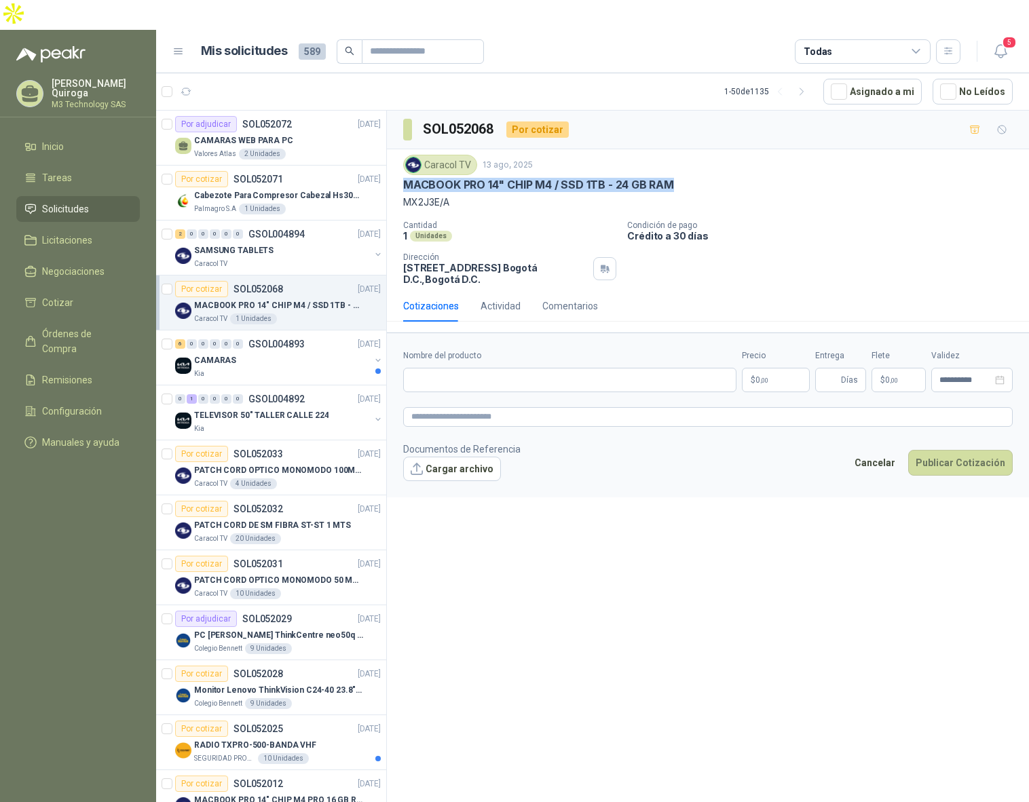
drag, startPoint x: 404, startPoint y: 153, endPoint x: 692, endPoint y: 152, distance: 288.5
click at [692, 152] on div "Caracol TV [DATE] MACBOOK PRO 14" CHIP M4 / SSD 1TB - 24 GB RAM MX2J3E/A Cantid…" at bounding box center [708, 219] width 642 height 141
copy p "MACBOOK PRO 14" CHIP M4 / SSD 1TB - 24 GB RAM"
click at [610, 624] on div "**********" at bounding box center [708, 474] width 642 height 726
click at [305, 369] on div "Kia" at bounding box center [282, 374] width 176 height 11
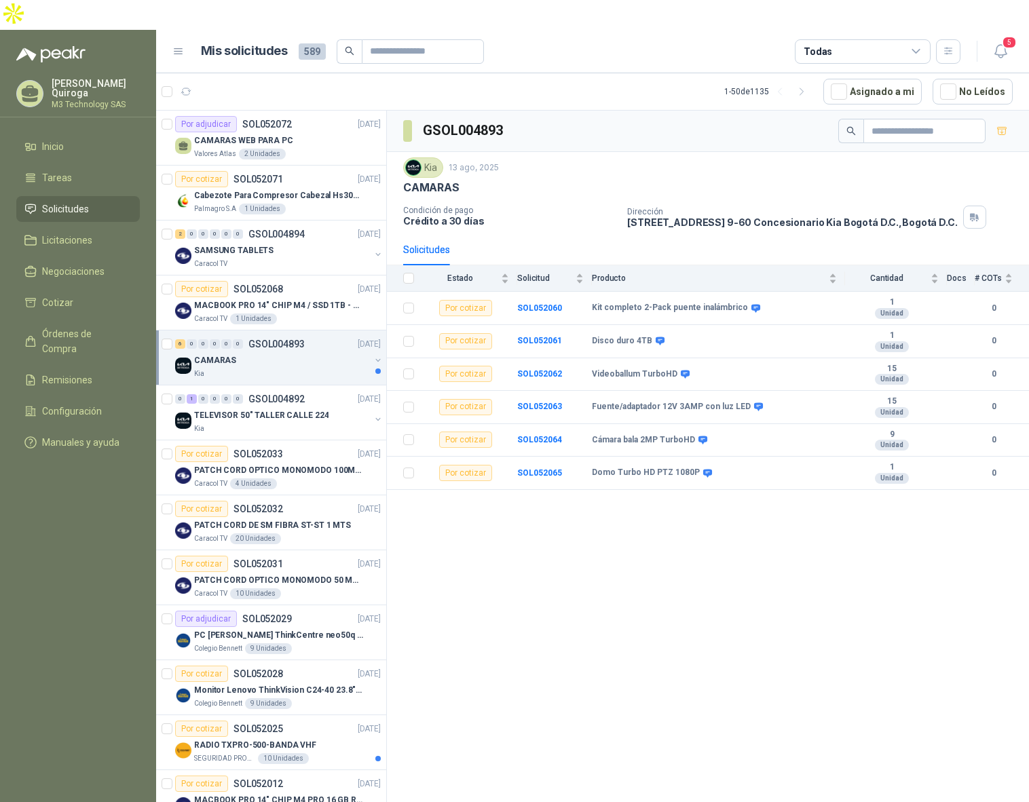
drag, startPoint x: 687, startPoint y: 601, endPoint x: 688, endPoint y: 592, distance: 9.6
click at [687, 597] on div "GSOL004893 Kia [DATE] CAMARAS Condición de pago Crédito a 30 días Dirección [ST…" at bounding box center [708, 474] width 642 height 726
click at [45, 170] on span "Tareas" at bounding box center [57, 177] width 30 height 15
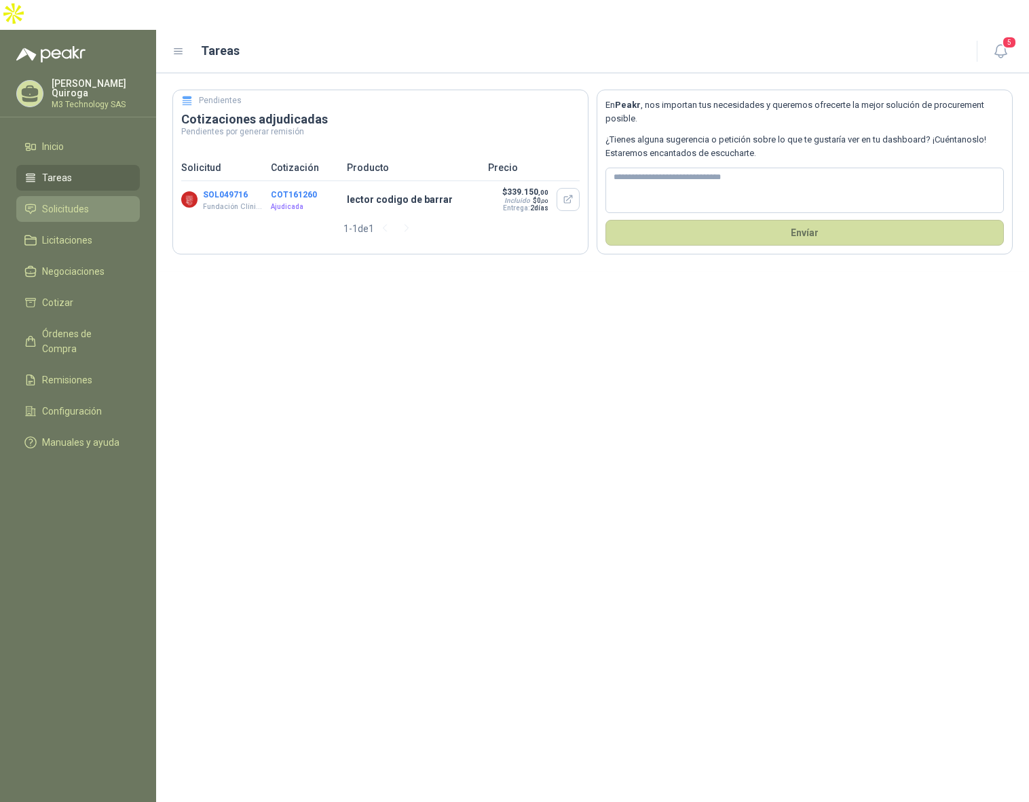
click at [57, 202] on span "Solicitudes" at bounding box center [65, 209] width 47 height 15
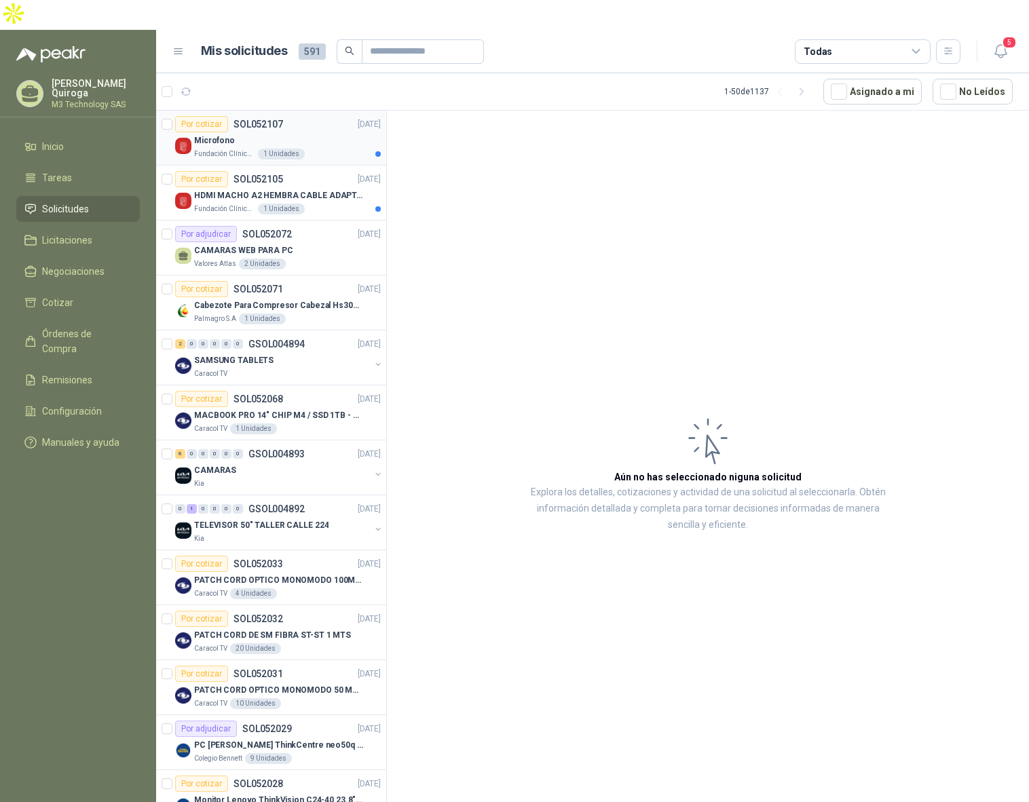
click at [311, 132] on div "Microfono" at bounding box center [287, 140] width 187 height 16
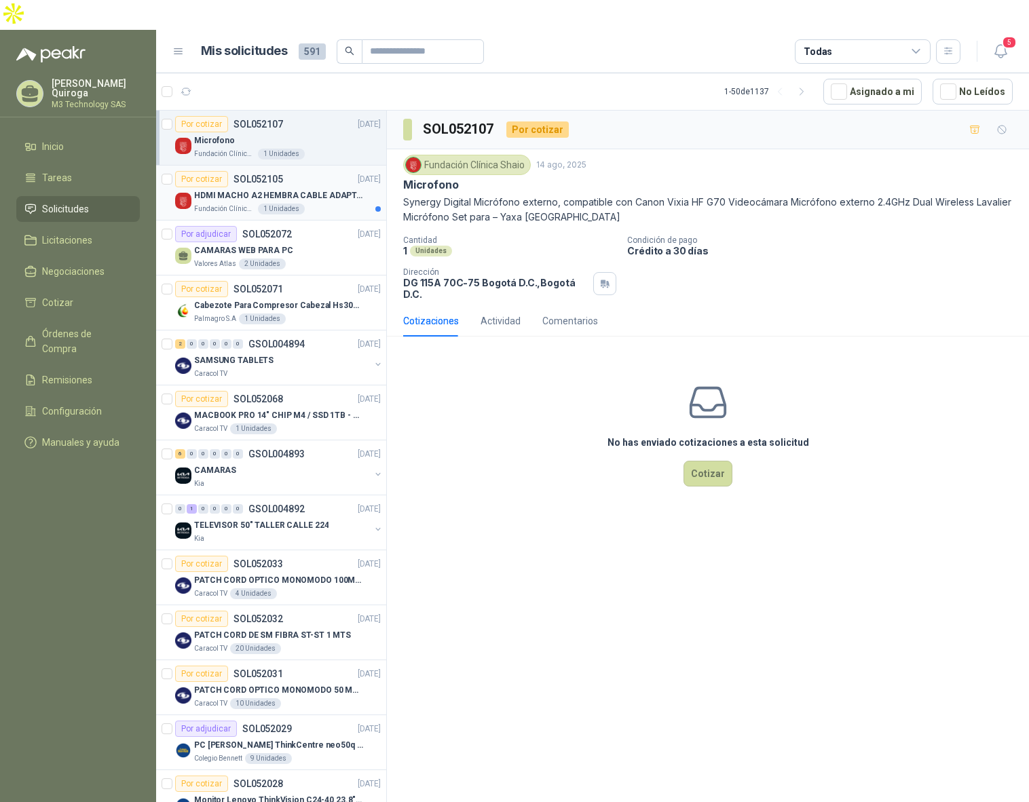
click at [301, 171] on div "Por cotizar SOL052105 [DATE]" at bounding box center [278, 179] width 206 height 16
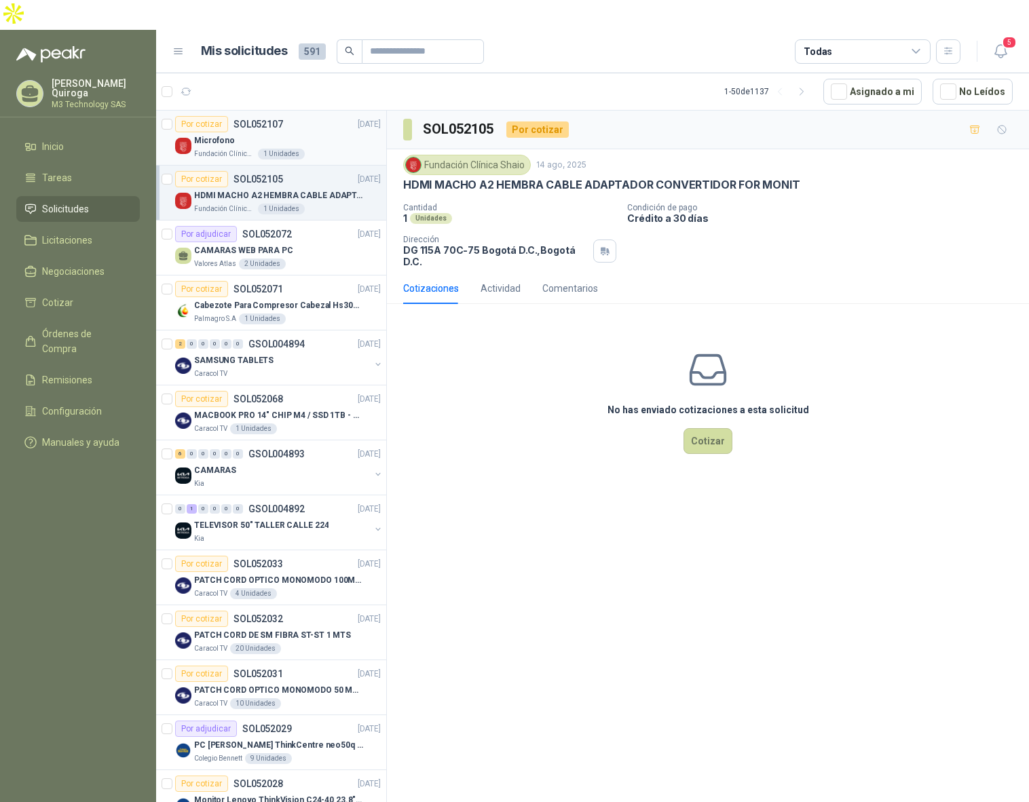
click at [309, 132] on div "Microfono" at bounding box center [287, 140] width 187 height 16
